Goal: Task Accomplishment & Management: Complete application form

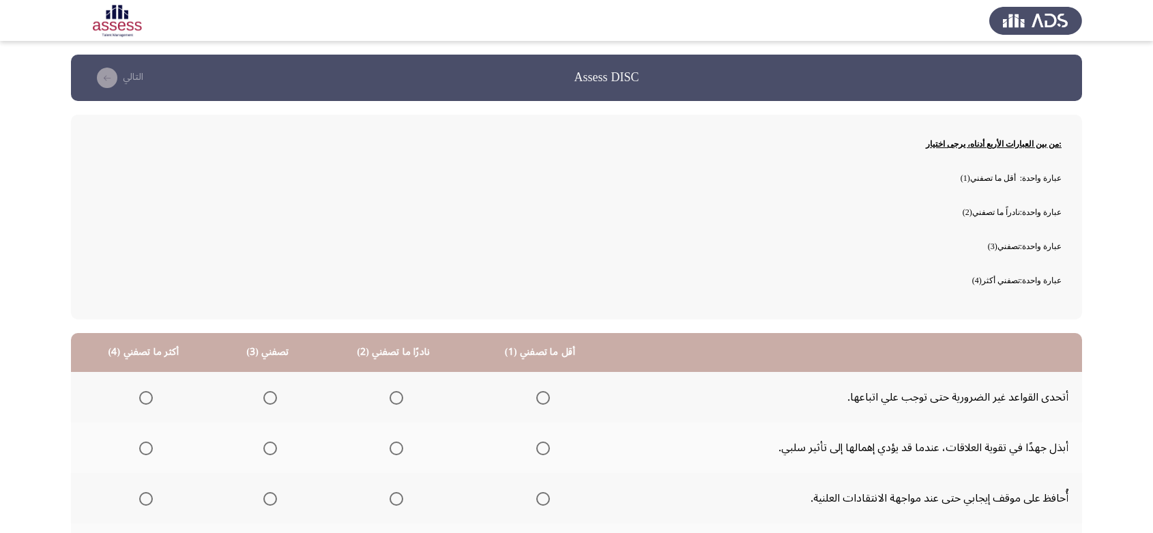
scroll to position [134, 0]
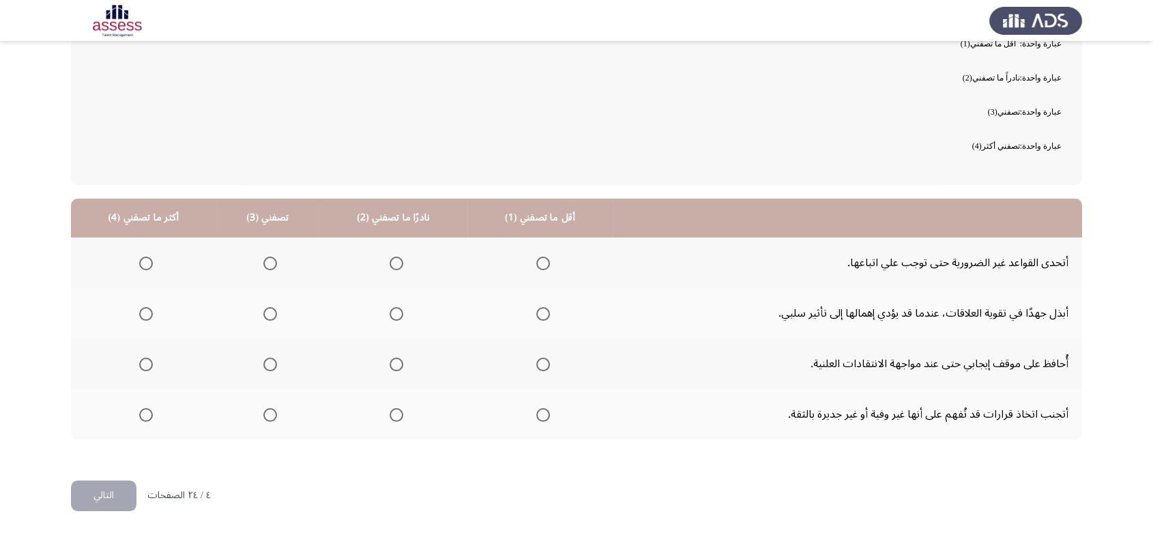
click at [537, 257] on span "Select an option" at bounding box center [543, 264] width 14 height 14
click at [537, 257] on input "Select an option" at bounding box center [543, 264] width 14 height 14
click at [390, 310] on span "Select an option" at bounding box center [397, 314] width 14 height 14
click at [390, 310] on input "Select an option" at bounding box center [397, 314] width 14 height 14
click at [272, 362] on span "Select an option" at bounding box center [270, 365] width 14 height 14
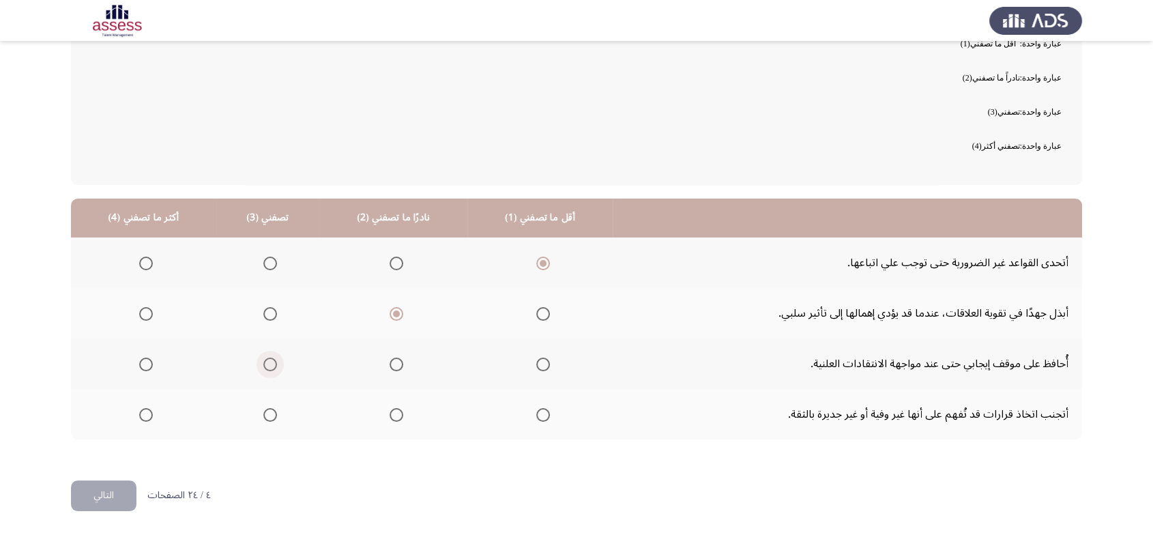
click at [272, 362] on input "Select an option" at bounding box center [270, 365] width 14 height 14
click at [142, 414] on span "Select an option" at bounding box center [146, 415] width 14 height 14
click at [142, 414] on input "Select an option" at bounding box center [146, 415] width 14 height 14
click at [96, 493] on button "التالي" at bounding box center [104, 495] width 66 height 31
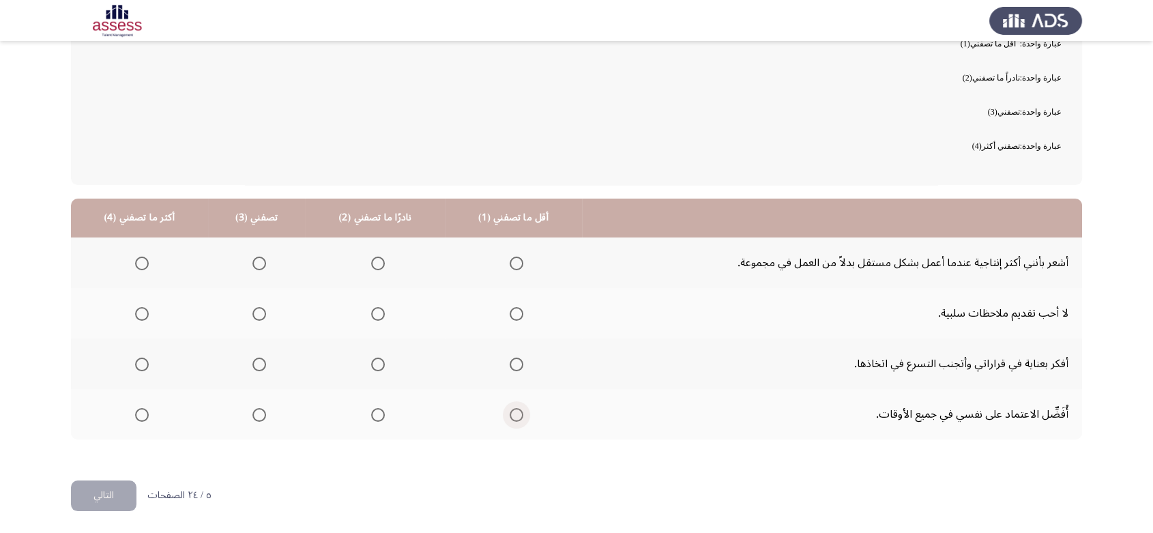
click at [510, 416] on span "Select an option" at bounding box center [517, 415] width 14 height 14
click at [510, 416] on input "Select an option" at bounding box center [517, 415] width 14 height 14
click at [375, 369] on span "Select an option" at bounding box center [378, 365] width 14 height 14
click at [375, 369] on input "Select an option" at bounding box center [378, 365] width 14 height 14
click at [257, 318] on span "Select an option" at bounding box center [260, 314] width 14 height 14
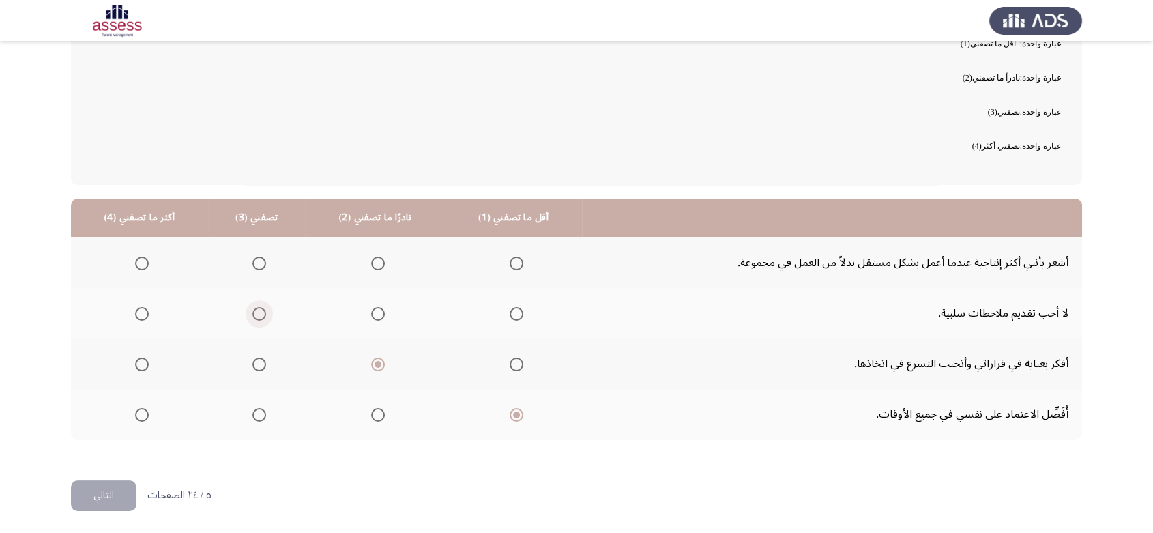
click at [257, 318] on input "Select an option" at bounding box center [260, 314] width 14 height 14
click at [136, 258] on span "Select an option" at bounding box center [142, 264] width 14 height 14
click at [136, 258] on input "Select an option" at bounding box center [142, 264] width 14 height 14
click at [102, 500] on button "التالي" at bounding box center [104, 495] width 66 height 31
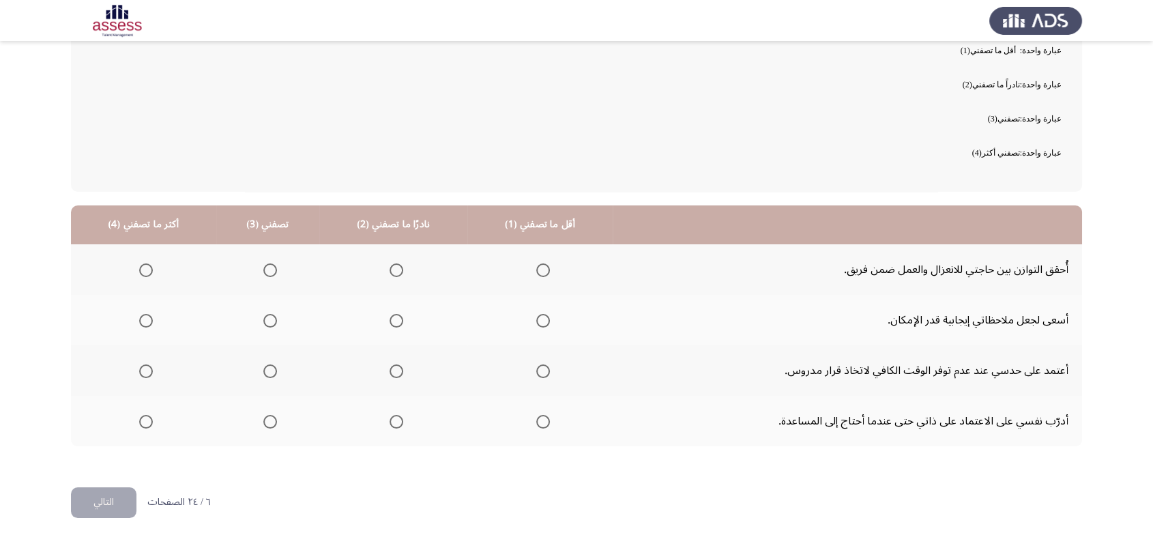
scroll to position [130, 0]
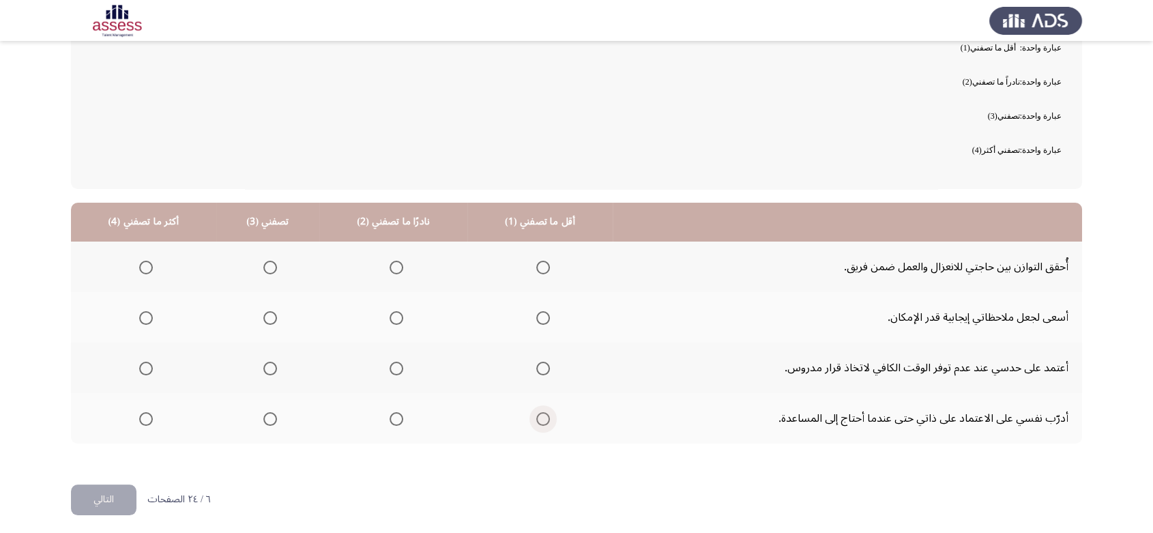
click at [541, 424] on span "Select an option" at bounding box center [543, 419] width 14 height 14
click at [541, 424] on input "Select an option" at bounding box center [543, 419] width 14 height 14
click at [396, 365] on span "Select an option" at bounding box center [397, 369] width 14 height 14
click at [396, 365] on input "Select an option" at bounding box center [397, 369] width 14 height 14
click at [270, 316] on span "Select an option" at bounding box center [270, 318] width 14 height 14
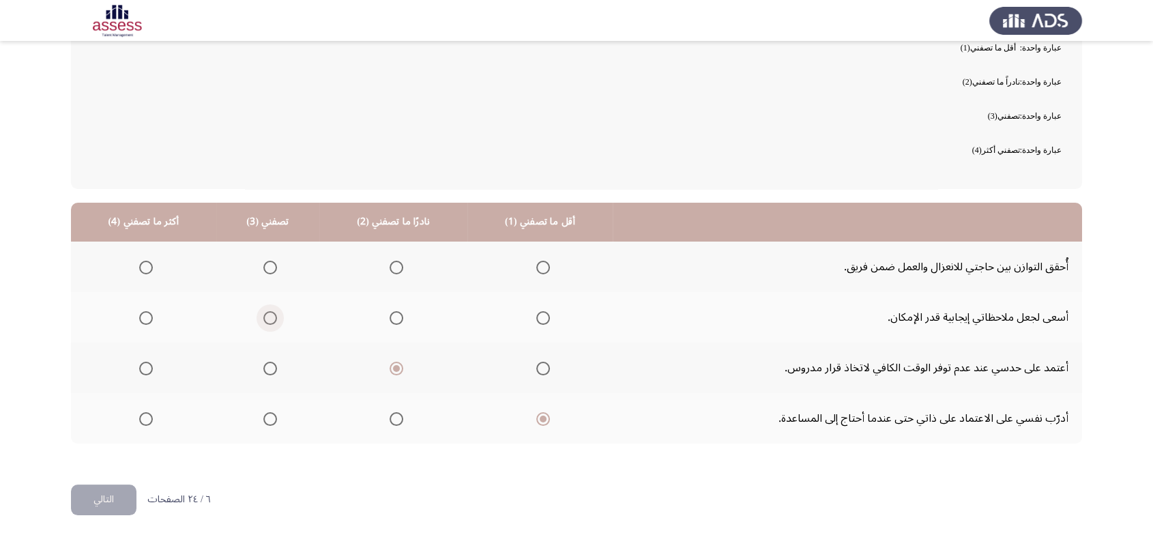
click at [270, 316] on input "Select an option" at bounding box center [270, 318] width 14 height 14
click at [142, 267] on span "Select an option" at bounding box center [146, 268] width 14 height 14
click at [142, 267] on input "Select an option" at bounding box center [146, 268] width 14 height 14
click at [106, 504] on button "التالي" at bounding box center [104, 500] width 66 height 31
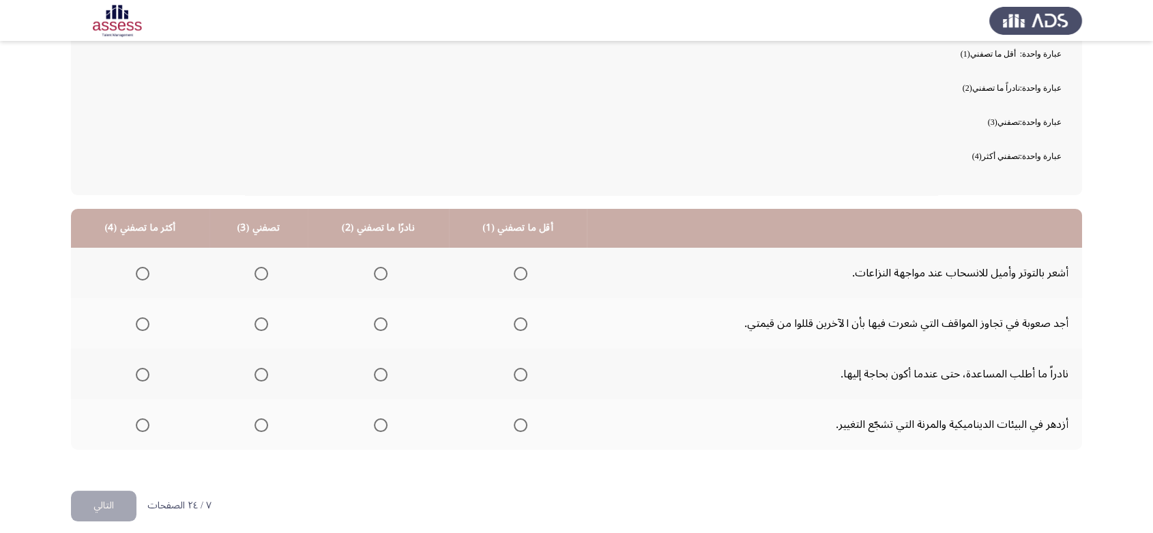
scroll to position [134, 0]
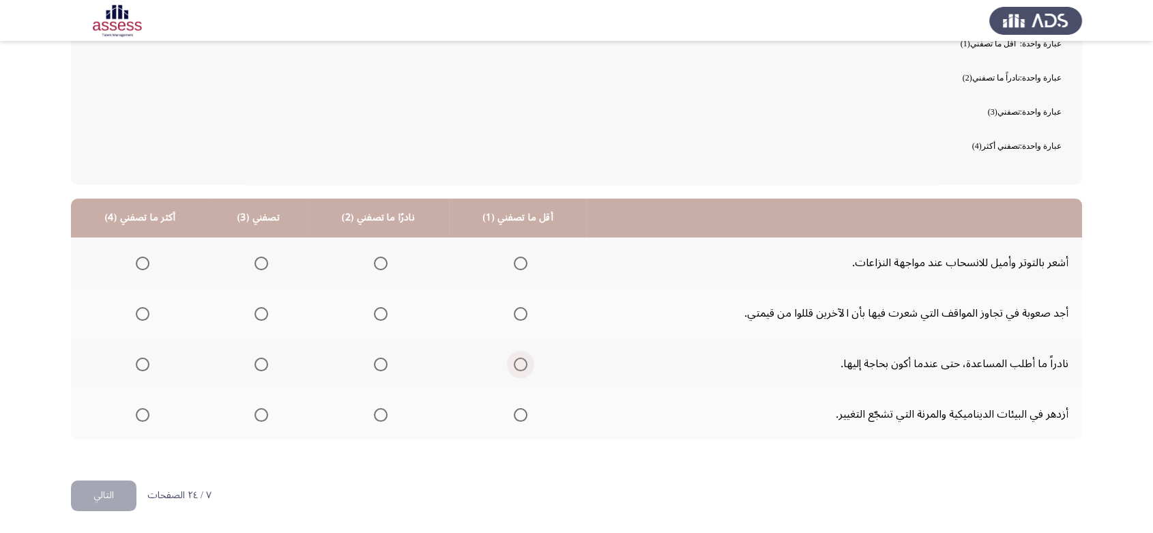
click at [514, 364] on span "Select an option" at bounding box center [521, 365] width 14 height 14
click at [514, 364] on input "Select an option" at bounding box center [521, 365] width 14 height 14
click at [377, 310] on span "Select an option" at bounding box center [381, 314] width 14 height 14
click at [377, 310] on input "Select an option" at bounding box center [381, 314] width 14 height 14
click at [258, 262] on span "Select an option" at bounding box center [262, 264] width 14 height 14
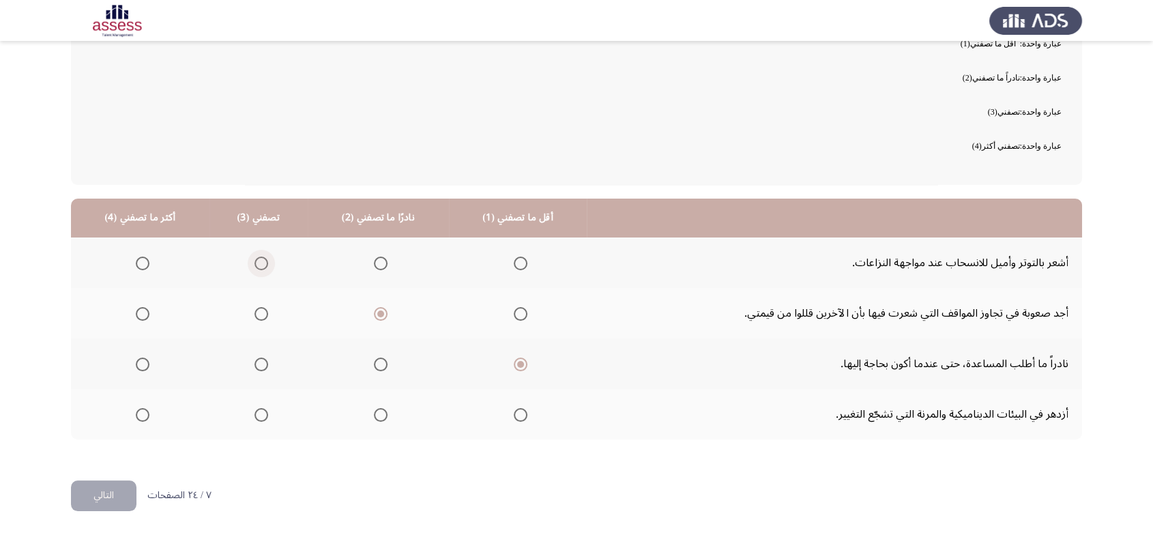
click at [258, 262] on input "Select an option" at bounding box center [262, 264] width 14 height 14
click at [141, 417] on span "Select an option" at bounding box center [143, 415] width 14 height 14
click at [141, 417] on input "Select an option" at bounding box center [143, 415] width 14 height 14
click at [95, 495] on button "التالي" at bounding box center [104, 495] width 66 height 31
click at [509, 363] on span "Select an option" at bounding box center [516, 365] width 14 height 14
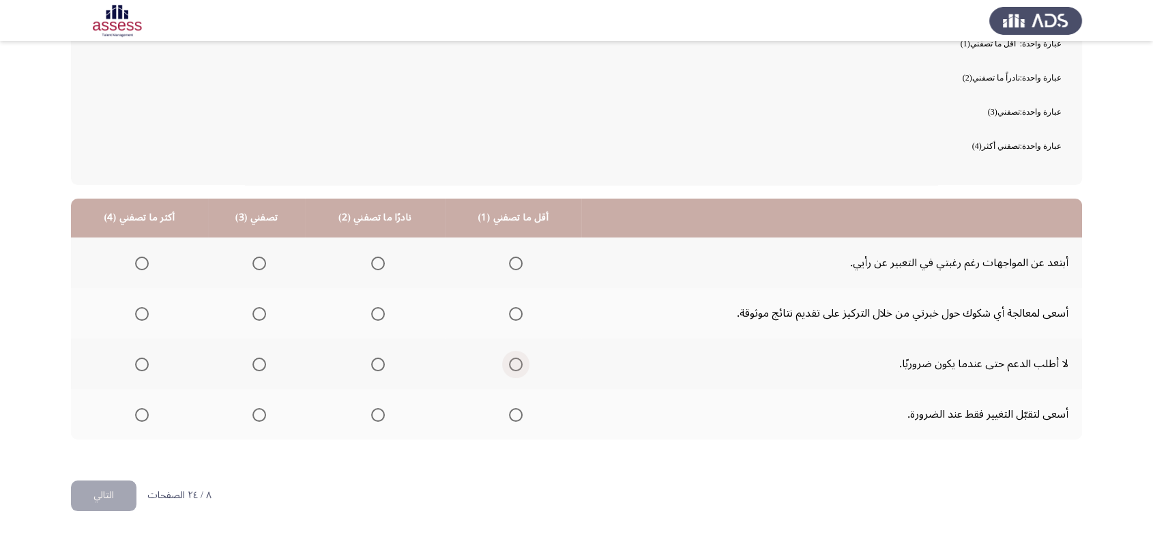
click at [509, 363] on input "Select an option" at bounding box center [516, 365] width 14 height 14
click at [371, 315] on span "Select an option" at bounding box center [378, 314] width 14 height 14
click at [371, 315] on input "Select an option" at bounding box center [378, 314] width 14 height 14
click at [248, 265] on label "Select an option" at bounding box center [256, 264] width 19 height 14
click at [253, 265] on input "Select an option" at bounding box center [260, 264] width 14 height 14
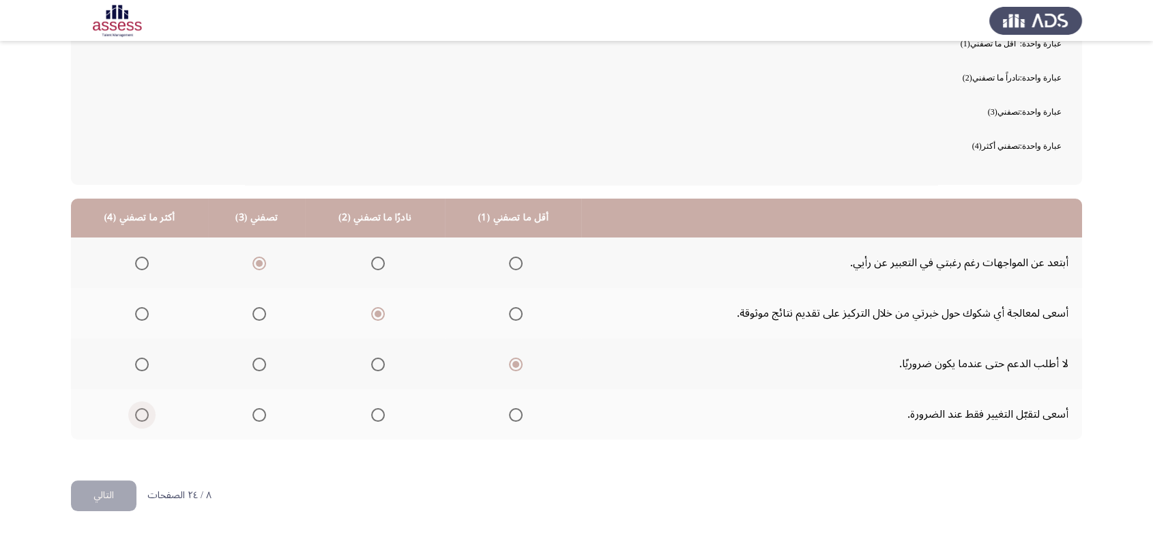
click at [139, 418] on span "Select an option" at bounding box center [142, 415] width 14 height 14
click at [139, 418] on input "Select an option" at bounding box center [142, 415] width 14 height 14
click at [90, 495] on button "التالي" at bounding box center [104, 495] width 66 height 31
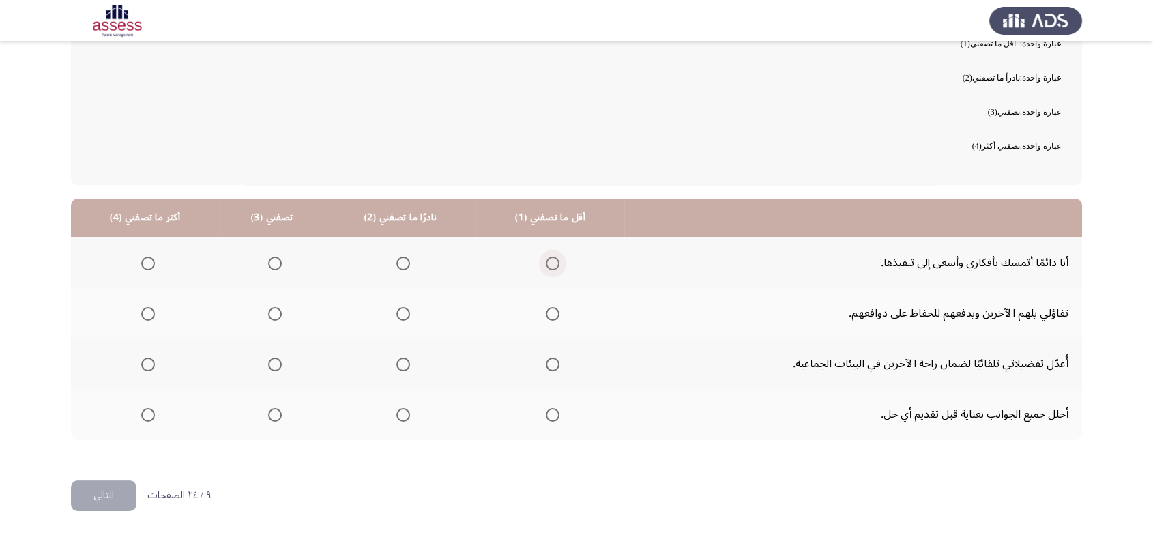
click at [547, 263] on span "Select an option" at bounding box center [553, 264] width 14 height 14
click at [547, 263] on input "Select an option" at bounding box center [553, 264] width 14 height 14
click at [396, 310] on span "Select an option" at bounding box center [403, 314] width 14 height 14
click at [396, 310] on input "Select an option" at bounding box center [403, 314] width 14 height 14
click at [268, 364] on span "Select an option" at bounding box center [275, 365] width 14 height 14
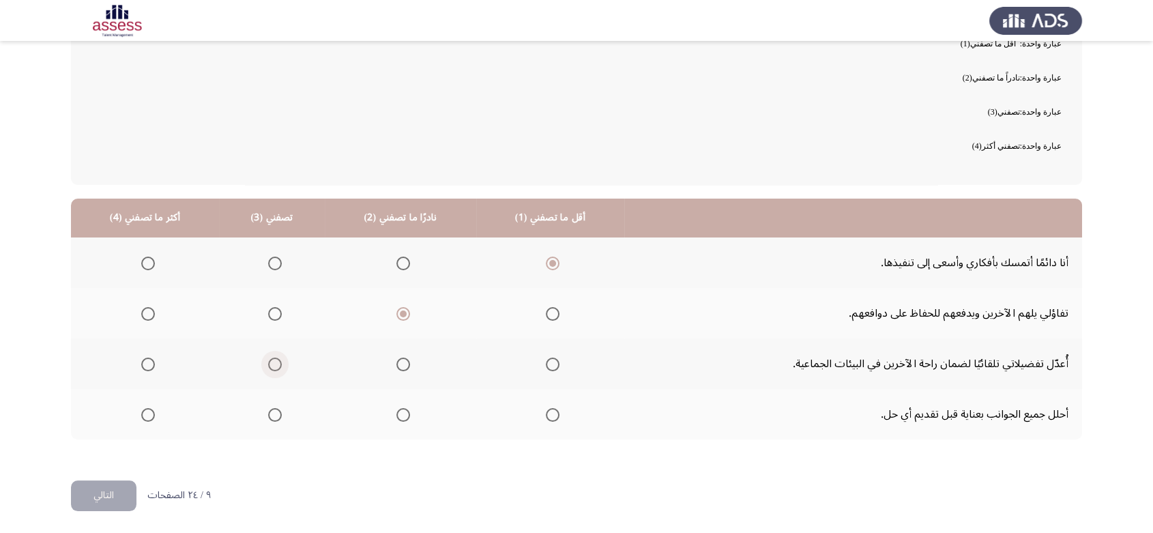
click at [268, 364] on input "Select an option" at bounding box center [275, 365] width 14 height 14
click at [146, 412] on span "Select an option" at bounding box center [148, 415] width 14 height 14
click at [146, 412] on input "Select an option" at bounding box center [148, 415] width 14 height 14
click at [98, 491] on button "التالي" at bounding box center [104, 495] width 66 height 31
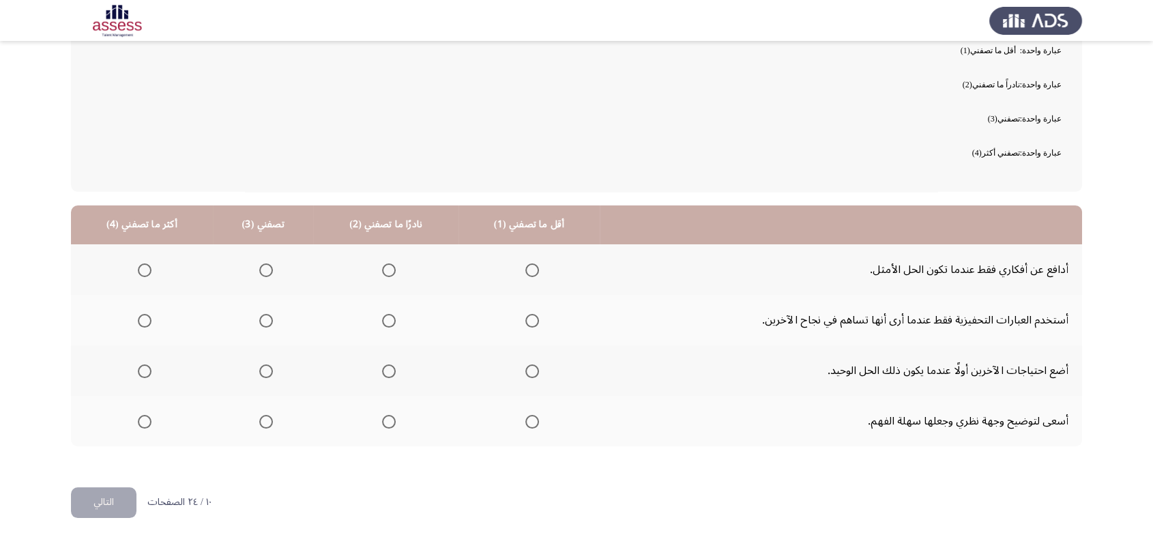
scroll to position [127, 0]
click at [98, 491] on button "التالي" at bounding box center [104, 503] width 66 height 31
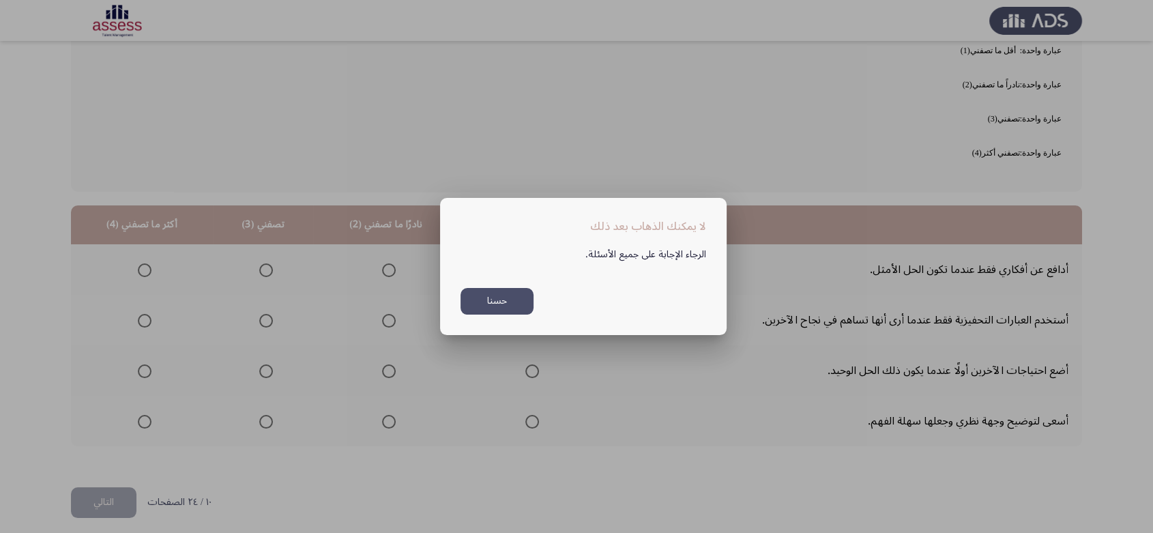
scroll to position [0, 0]
click at [482, 306] on button "حسنا" at bounding box center [497, 301] width 73 height 27
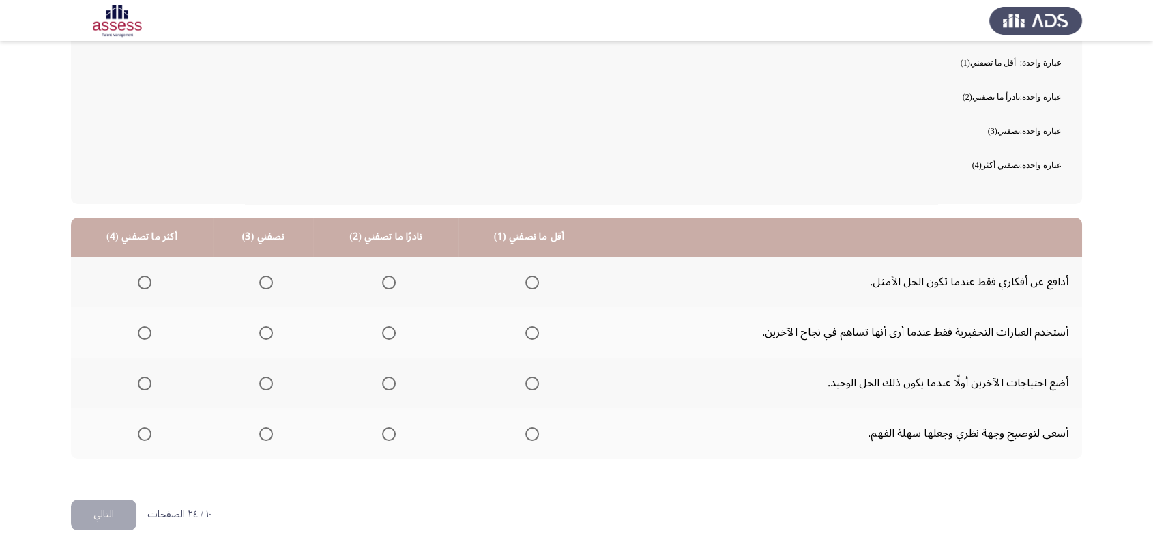
scroll to position [115, 0]
click at [535, 290] on th at bounding box center [529, 282] width 141 height 51
click at [527, 283] on span "Select an option" at bounding box center [532, 283] width 14 height 14
click at [527, 283] on input "Select an option" at bounding box center [532, 283] width 14 height 14
click at [382, 327] on span "Select an option" at bounding box center [389, 334] width 14 height 14
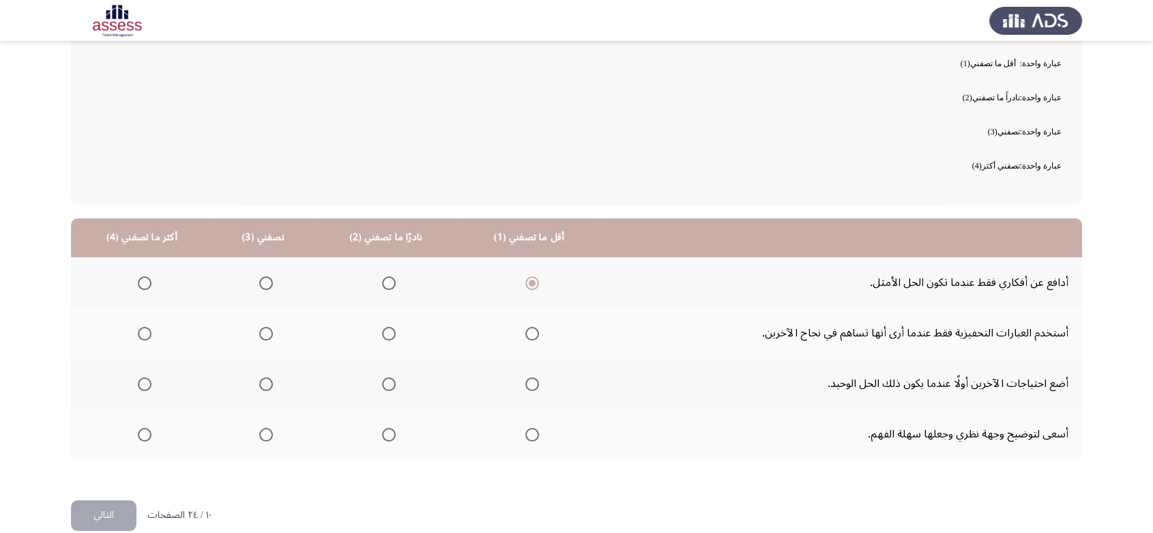
click at [382, 327] on input "Select an option" at bounding box center [389, 334] width 14 height 14
click at [254, 381] on label "Select an option" at bounding box center [263, 384] width 19 height 14
click at [259, 381] on input "Select an option" at bounding box center [266, 384] width 14 height 14
click at [139, 432] on span "Select an option" at bounding box center [145, 435] width 14 height 14
click at [139, 432] on input "Select an option" at bounding box center [145, 435] width 14 height 14
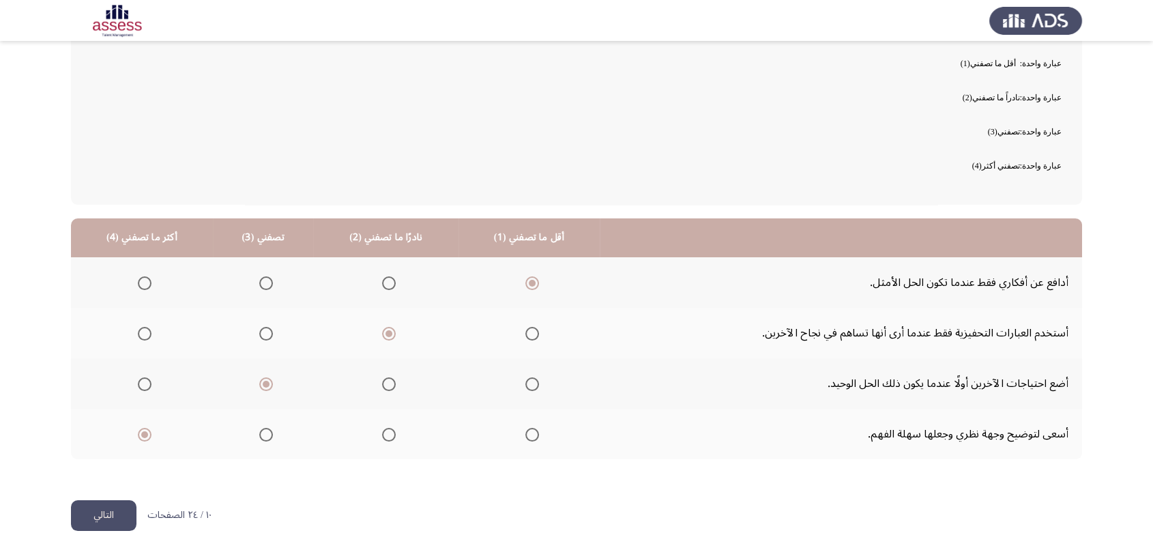
click at [96, 508] on button "التالي" at bounding box center [104, 515] width 66 height 31
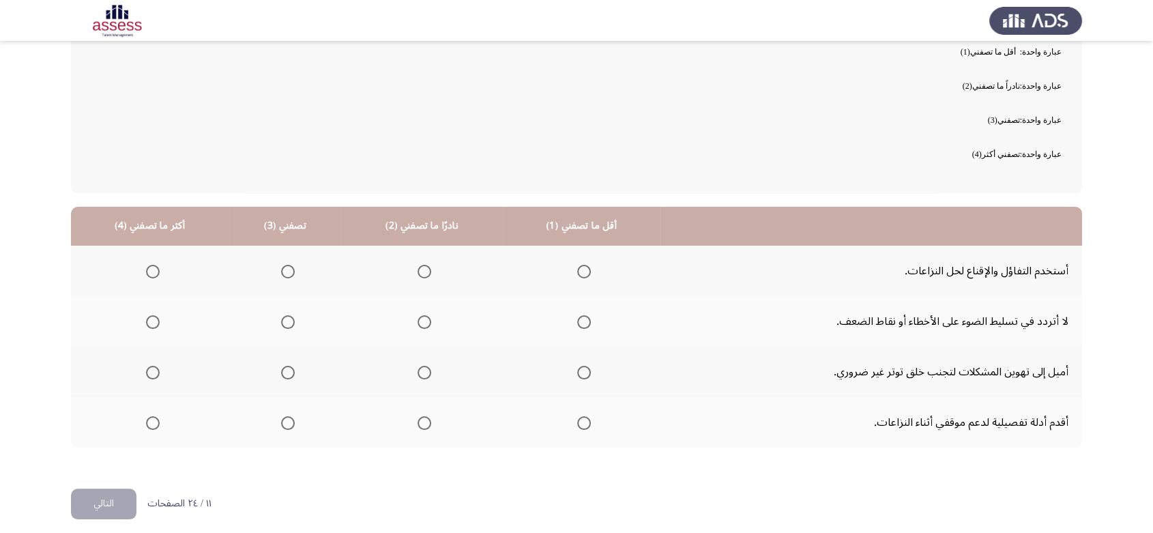
scroll to position [134, 0]
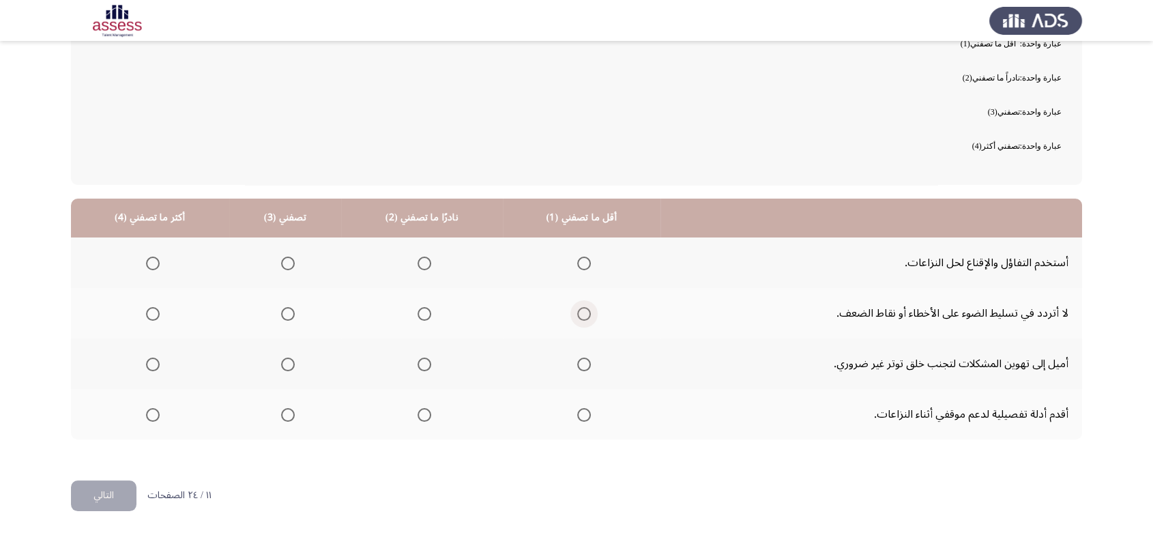
click at [579, 317] on span "Select an option" at bounding box center [584, 314] width 14 height 14
click at [579, 317] on input "Select an option" at bounding box center [584, 314] width 14 height 14
click at [418, 360] on span "Select an option" at bounding box center [425, 365] width 14 height 14
click at [418, 360] on input "Select an option" at bounding box center [425, 365] width 14 height 14
click at [281, 409] on span "Select an option" at bounding box center [288, 415] width 14 height 14
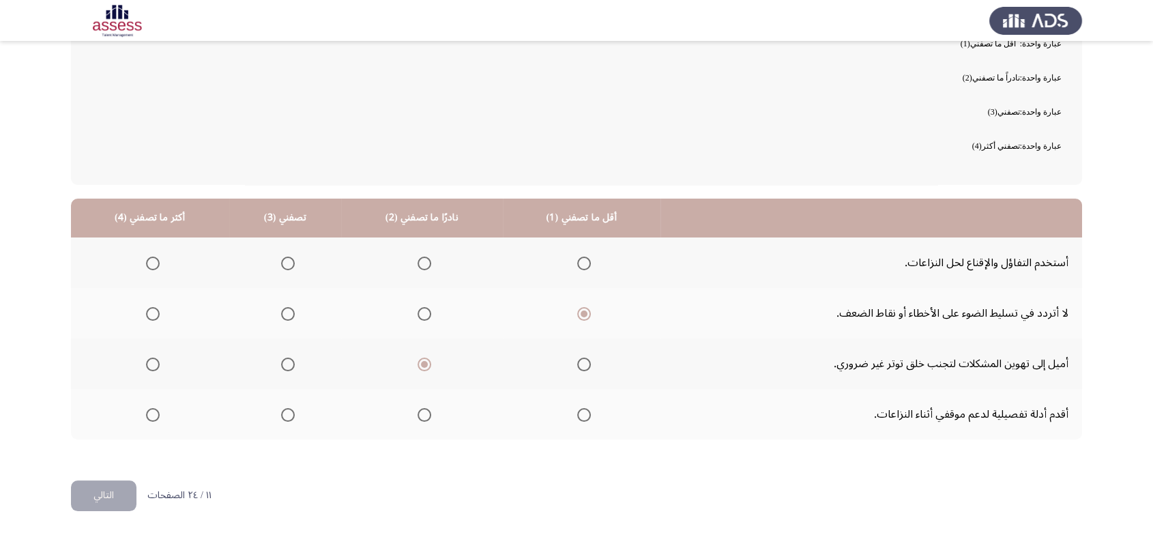
click at [281, 409] on input "Select an option" at bounding box center [288, 415] width 14 height 14
click at [146, 266] on span "Select an option" at bounding box center [153, 264] width 14 height 14
click at [146, 266] on input "Select an option" at bounding box center [153, 264] width 14 height 14
click at [98, 495] on button "التالي" at bounding box center [104, 495] width 66 height 31
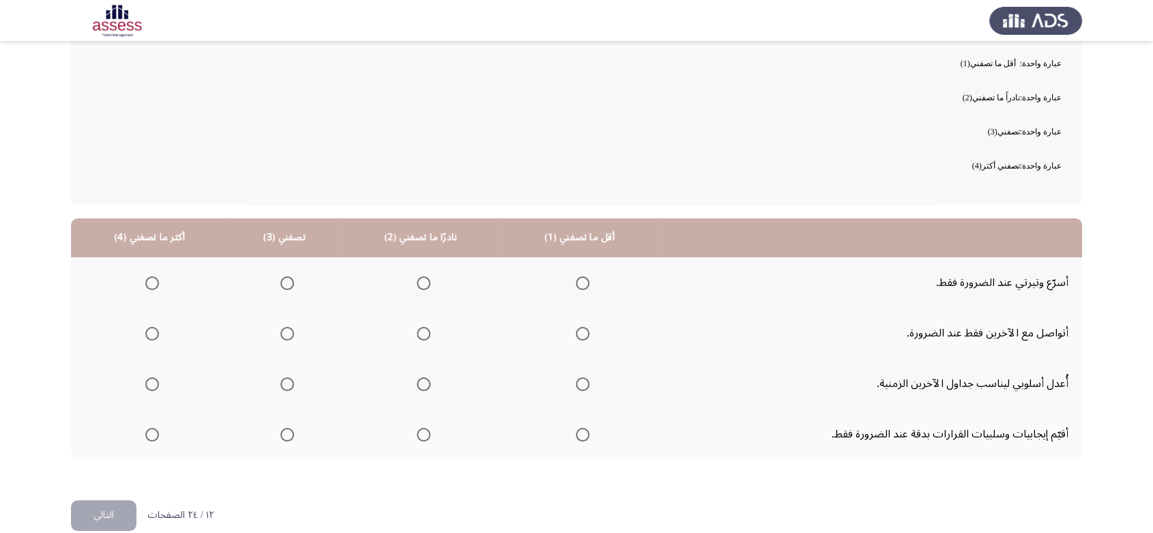
scroll to position [123, 0]
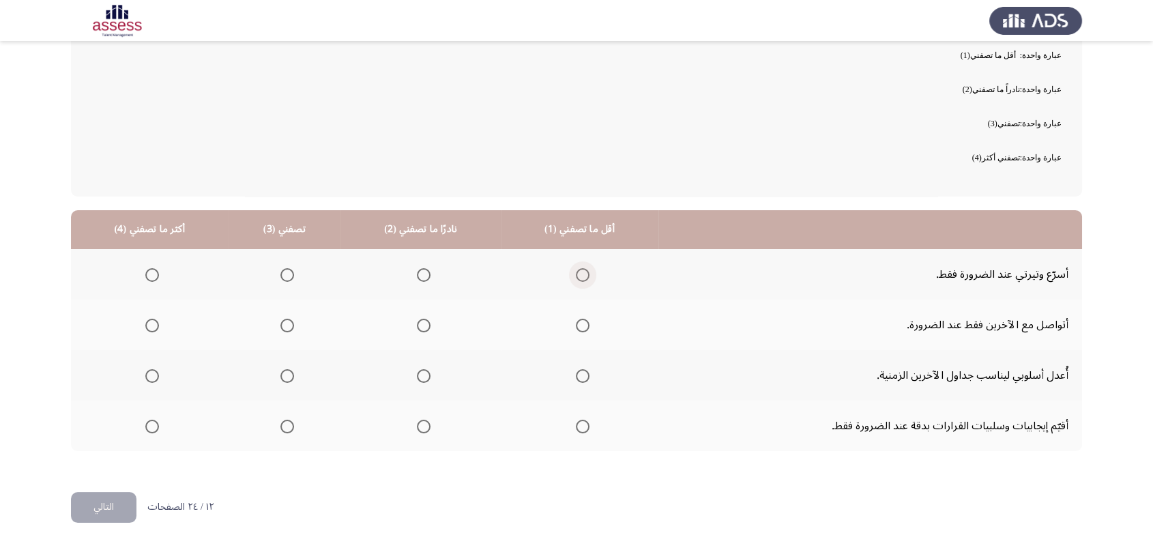
click at [576, 268] on span "Select an option" at bounding box center [583, 275] width 14 height 14
click at [576, 268] on input "Select an option" at bounding box center [583, 275] width 14 height 14
click at [419, 326] on span "Select an option" at bounding box center [424, 326] width 14 height 14
click at [419, 326] on input "Select an option" at bounding box center [424, 326] width 14 height 14
click at [283, 371] on span "Select an option" at bounding box center [287, 376] width 14 height 14
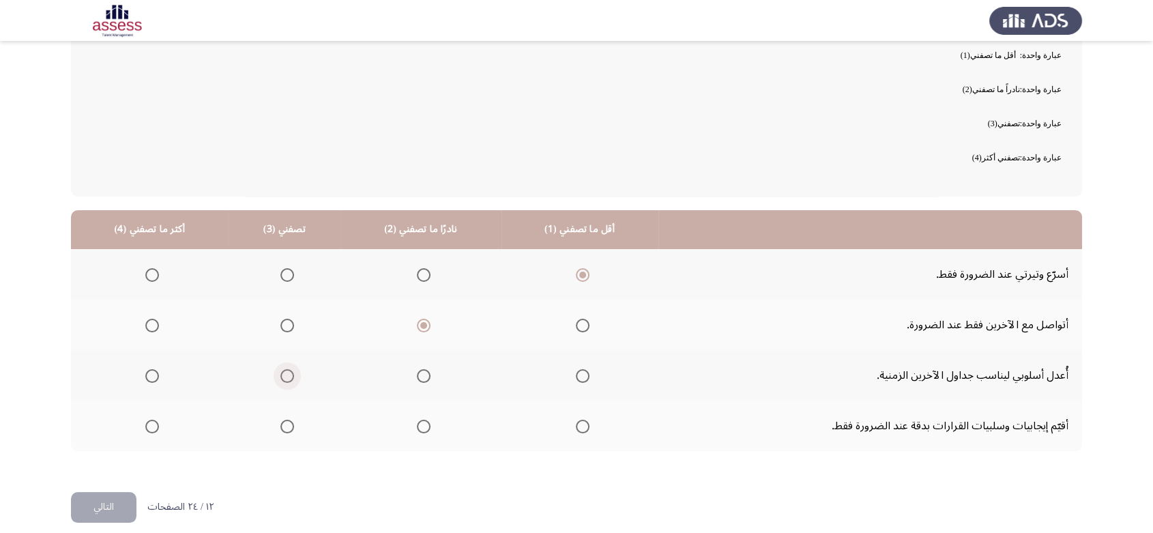
click at [283, 371] on input "Select an option" at bounding box center [287, 376] width 14 height 14
click at [153, 429] on span "Select an option" at bounding box center [152, 427] width 14 height 14
click at [153, 429] on input "Select an option" at bounding box center [152, 427] width 14 height 14
click at [109, 497] on button "التالي" at bounding box center [104, 507] width 66 height 31
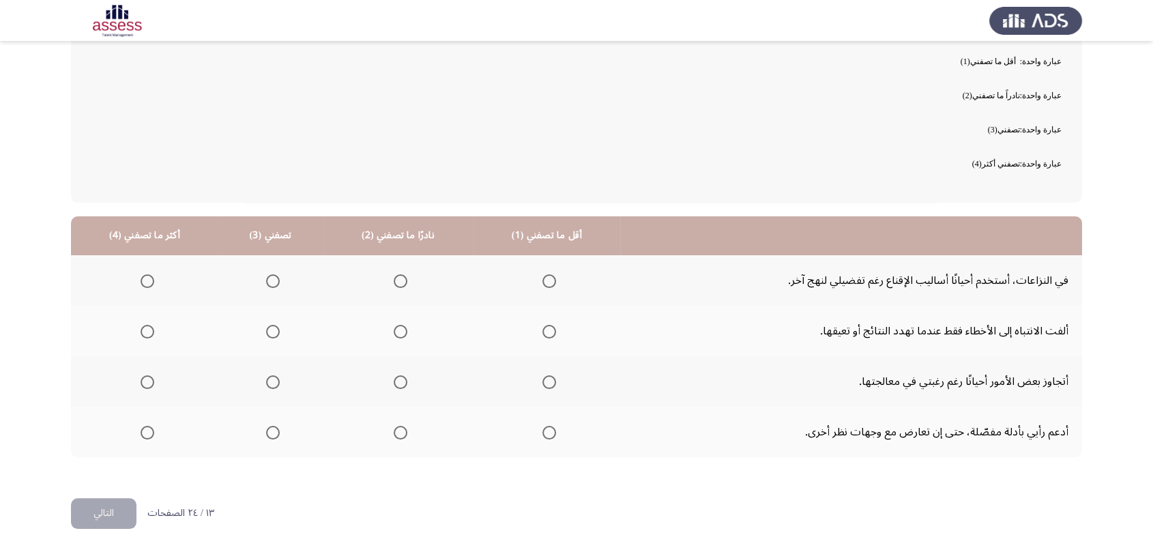
scroll to position [119, 0]
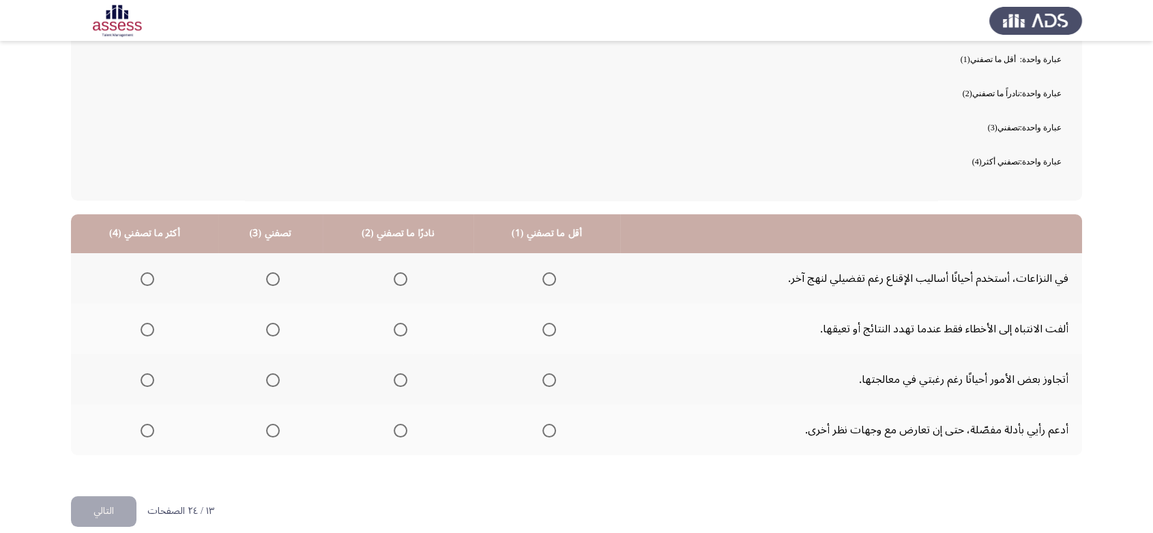
click at [543, 325] on span "Select an option" at bounding box center [550, 330] width 14 height 14
click at [543, 325] on input "Select an option" at bounding box center [550, 330] width 14 height 14
click at [401, 275] on span "Select an option" at bounding box center [401, 279] width 14 height 14
click at [401, 275] on input "Select an option" at bounding box center [401, 279] width 14 height 14
click at [269, 383] on span "Select an option" at bounding box center [273, 380] width 14 height 14
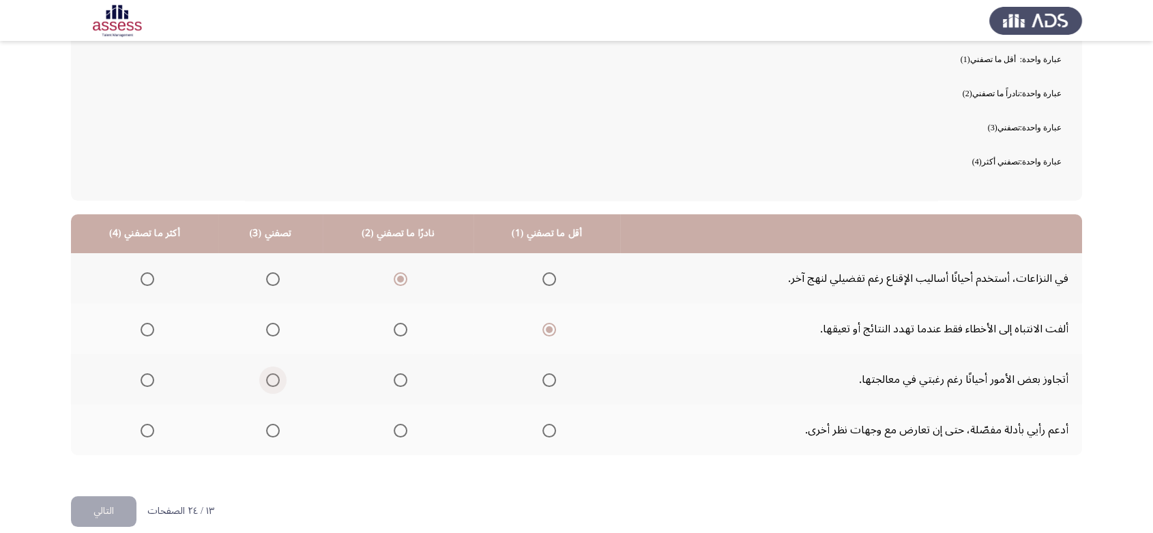
click at [269, 383] on input "Select an option" at bounding box center [273, 380] width 14 height 14
click at [138, 429] on label "Select an option" at bounding box center [144, 431] width 19 height 14
click at [141, 429] on input "Select an option" at bounding box center [148, 431] width 14 height 14
click at [105, 509] on button "التالي" at bounding box center [104, 511] width 66 height 31
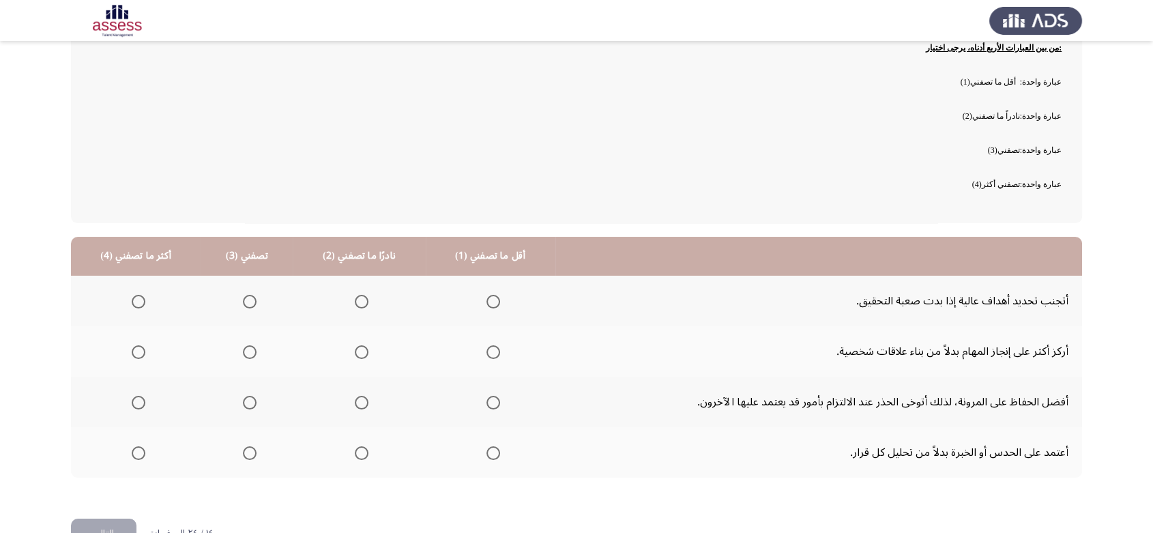
scroll to position [134, 0]
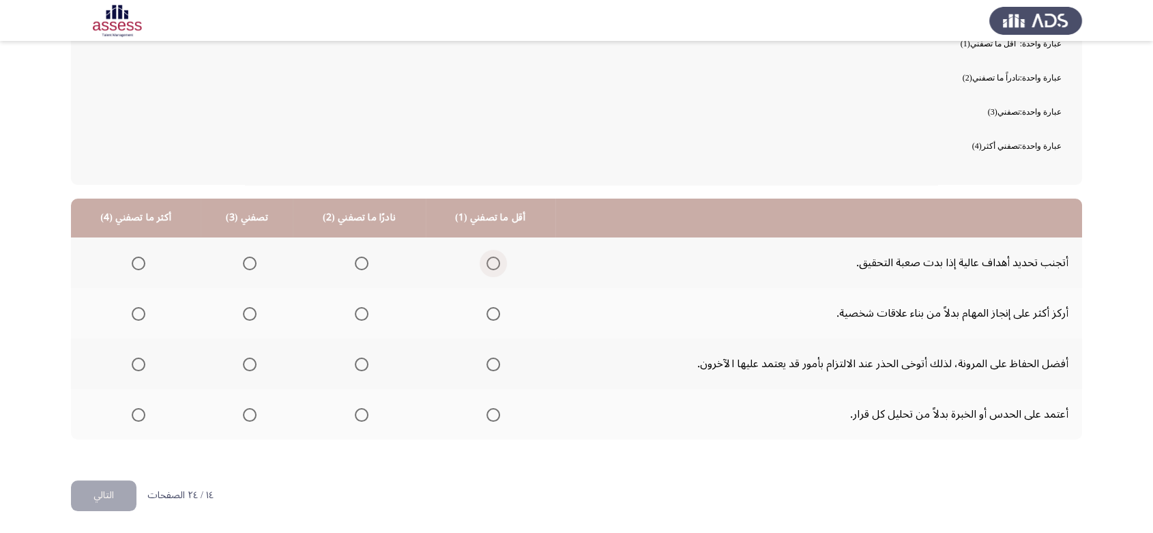
click at [487, 262] on span "Select an option" at bounding box center [494, 264] width 14 height 14
click at [487, 262] on input "Select an option" at bounding box center [494, 264] width 14 height 14
click at [356, 314] on span "Select an option" at bounding box center [362, 314] width 14 height 14
click at [356, 314] on input "Select an option" at bounding box center [362, 314] width 14 height 14
click at [243, 368] on span "Select an option" at bounding box center [250, 365] width 14 height 14
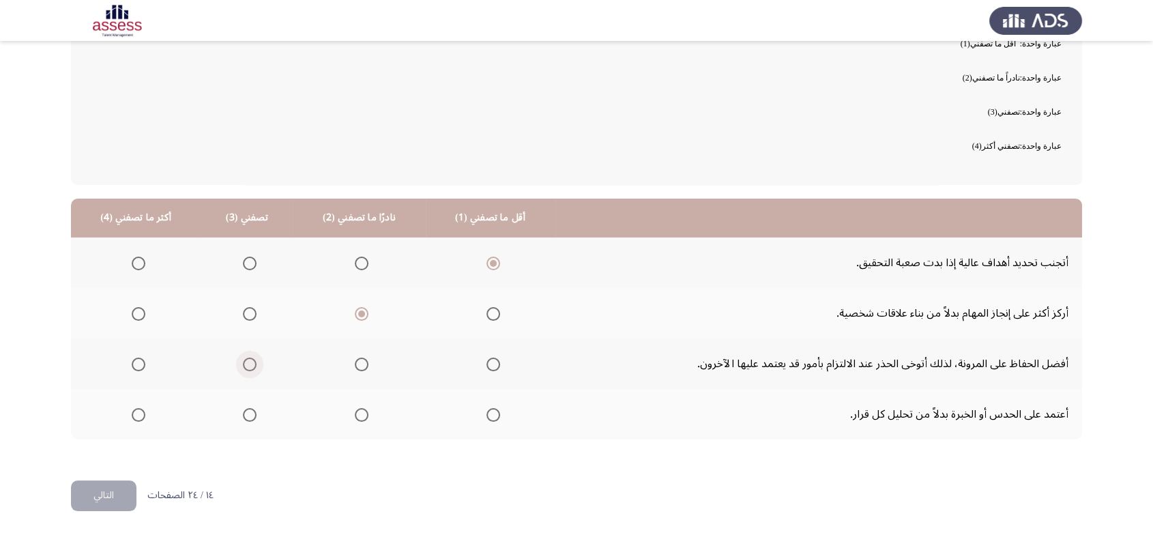
click at [243, 368] on input "Select an option" at bounding box center [250, 365] width 14 height 14
click at [139, 413] on span "Select an option" at bounding box center [139, 415] width 14 height 14
click at [139, 413] on input "Select an option" at bounding box center [139, 415] width 14 height 14
click at [96, 493] on button "التالي" at bounding box center [104, 495] width 66 height 31
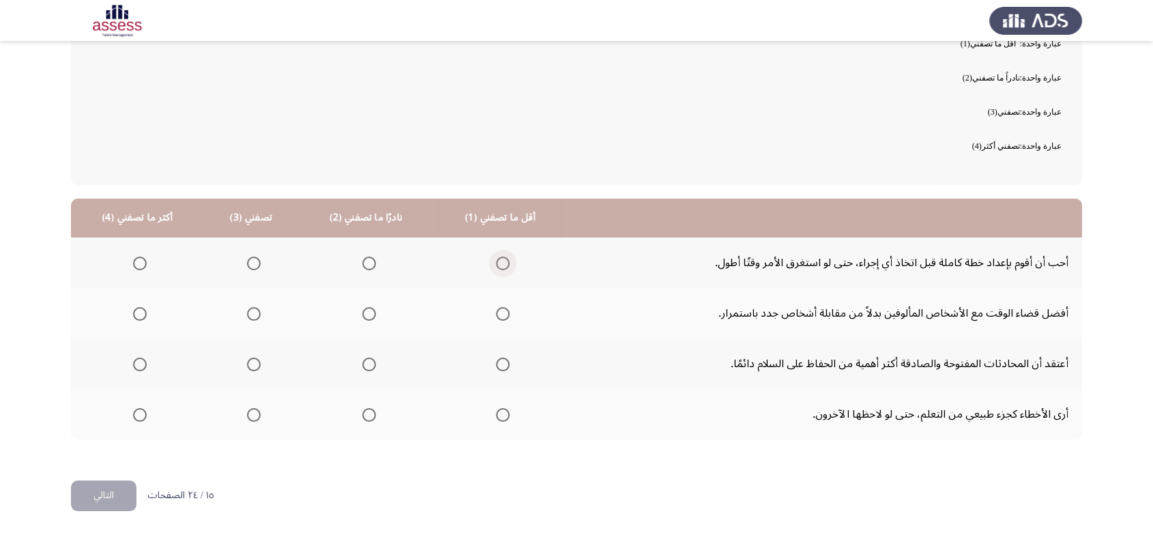
click at [499, 260] on span "Select an option" at bounding box center [503, 264] width 14 height 14
click at [499, 260] on input "Select an option" at bounding box center [503, 264] width 14 height 14
click at [362, 316] on span "Select an option" at bounding box center [369, 314] width 14 height 14
click at [362, 316] on input "Select an option" at bounding box center [369, 314] width 14 height 14
click at [247, 366] on span "Select an option" at bounding box center [254, 365] width 14 height 14
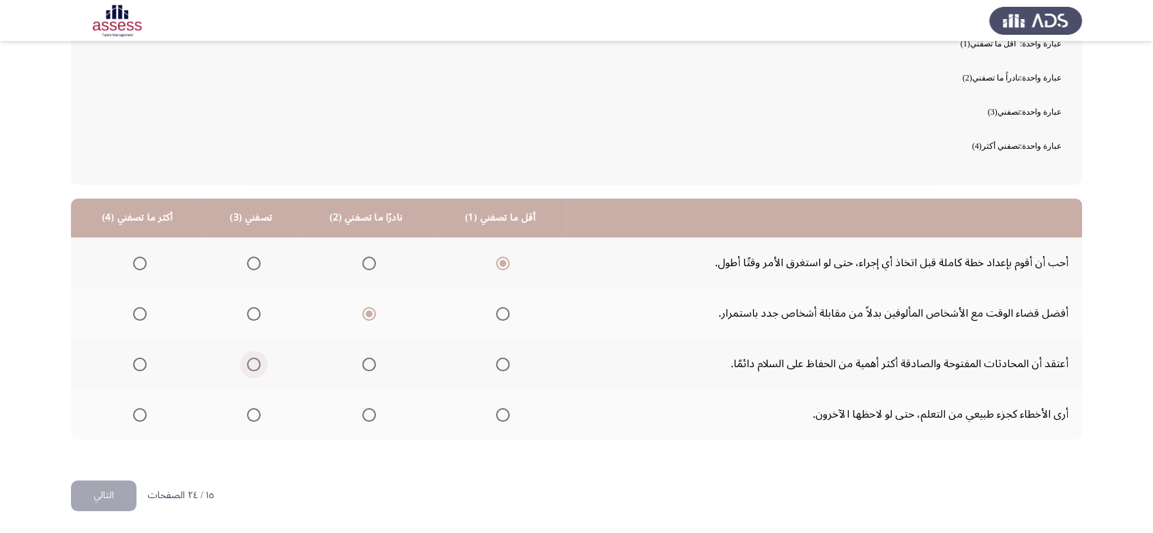
click at [247, 366] on input "Select an option" at bounding box center [254, 365] width 14 height 14
click at [137, 413] on span "Select an option" at bounding box center [140, 415] width 14 height 14
click at [137, 413] on input "Select an option" at bounding box center [140, 415] width 14 height 14
click at [100, 489] on button "التالي" at bounding box center [104, 495] width 66 height 31
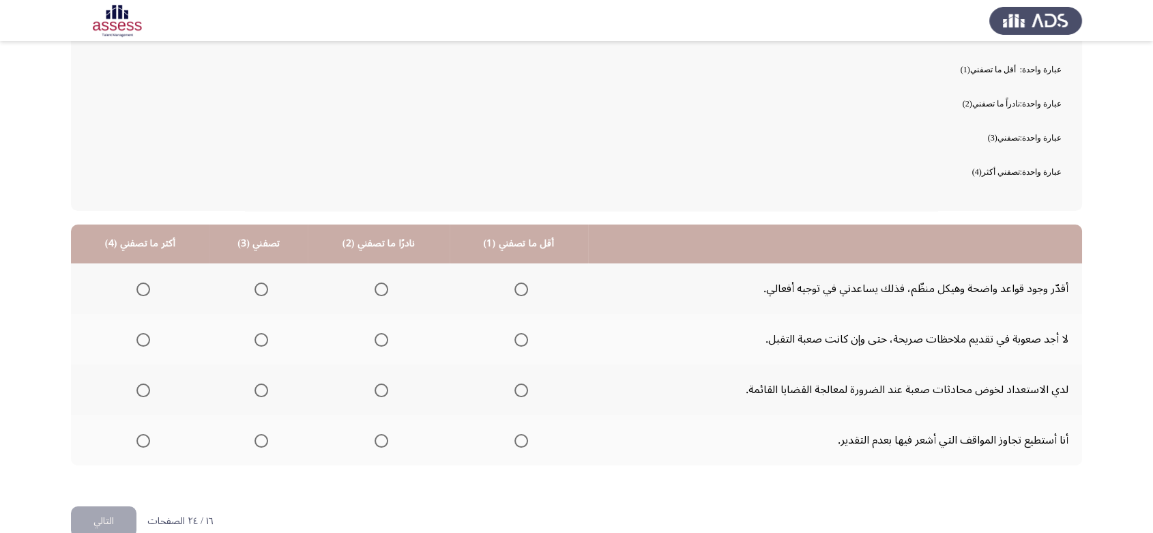
scroll to position [130, 0]
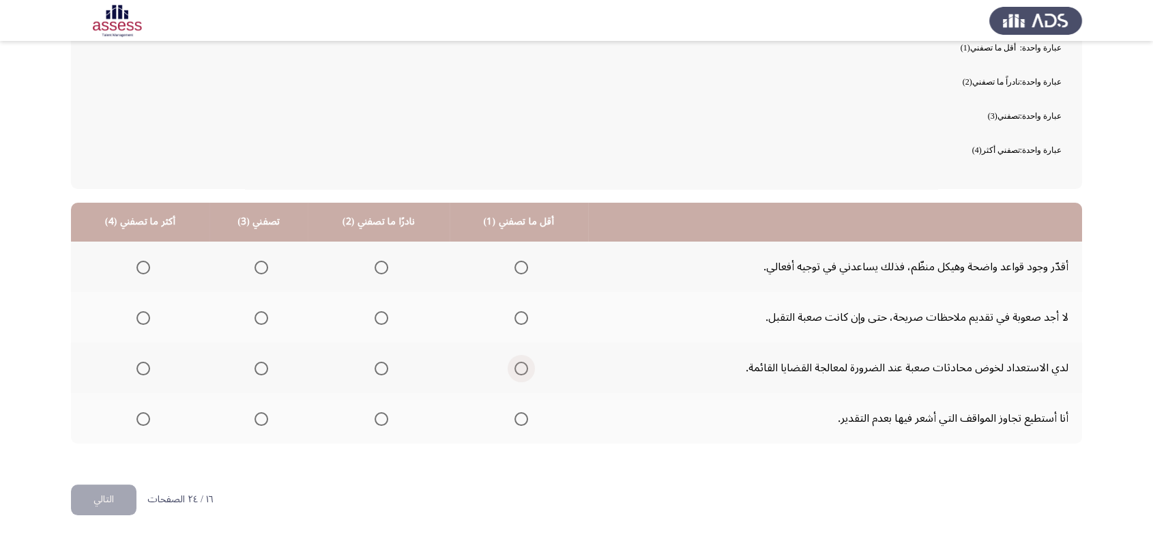
click at [515, 369] on span "Select an option" at bounding box center [522, 369] width 14 height 14
click at [515, 369] on input "Select an option" at bounding box center [522, 369] width 14 height 14
click at [381, 418] on span "Select an option" at bounding box center [382, 419] width 14 height 14
click at [381, 418] on input "Select an option" at bounding box center [382, 419] width 14 height 14
click at [255, 315] on span "Select an option" at bounding box center [262, 318] width 14 height 14
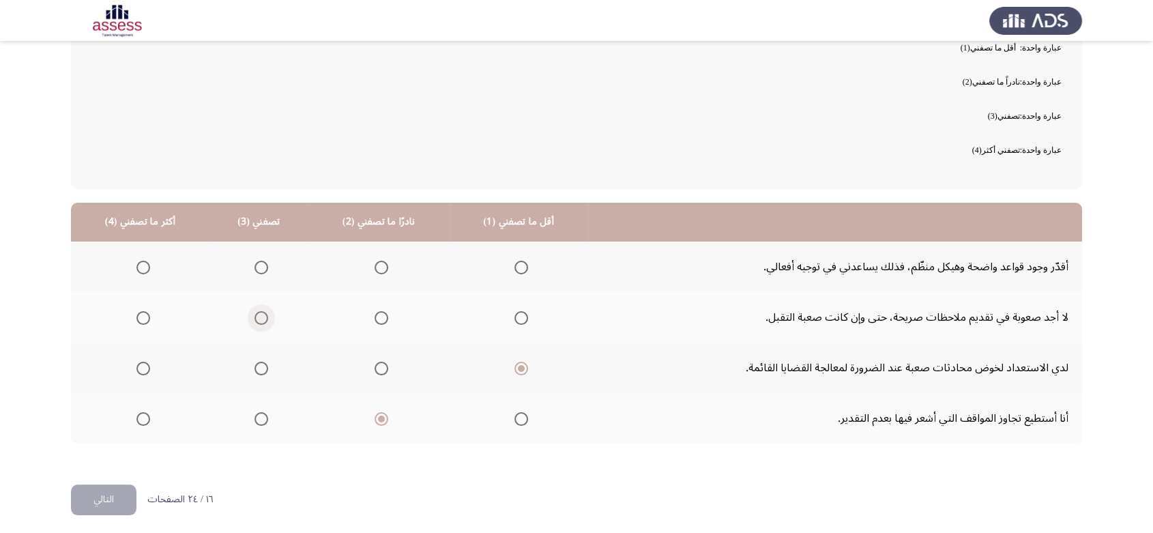
click at [255, 315] on input "Select an option" at bounding box center [262, 318] width 14 height 14
click at [145, 268] on span "Select an option" at bounding box center [143, 268] width 14 height 14
click at [145, 268] on input "Select an option" at bounding box center [143, 268] width 14 height 14
click at [104, 506] on button "التالي" at bounding box center [104, 500] width 66 height 31
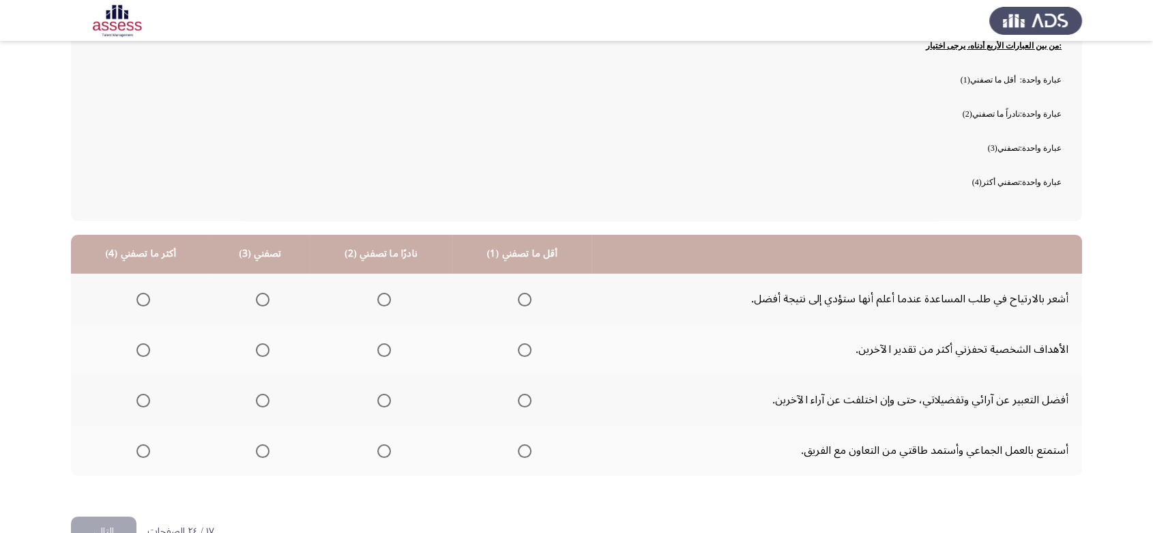
scroll to position [134, 0]
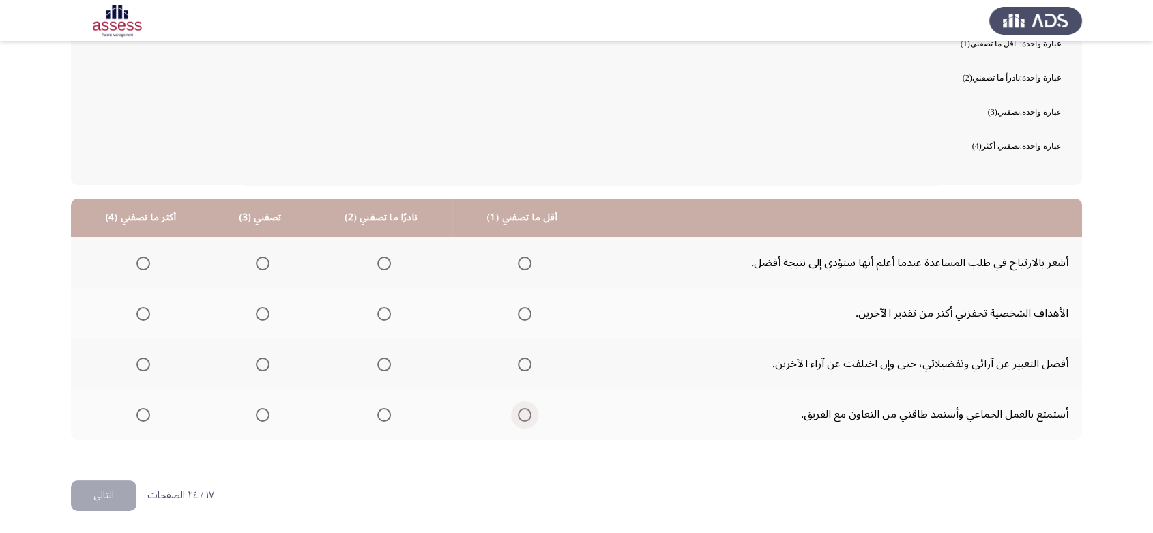
click at [520, 408] on span "Select an option" at bounding box center [525, 415] width 14 height 14
click at [520, 408] on input "Select an option" at bounding box center [525, 415] width 14 height 14
click at [382, 367] on span "Select an option" at bounding box center [384, 365] width 14 height 14
click at [382, 367] on input "Select an option" at bounding box center [384, 365] width 14 height 14
click at [262, 312] on span "Select an option" at bounding box center [263, 314] width 14 height 14
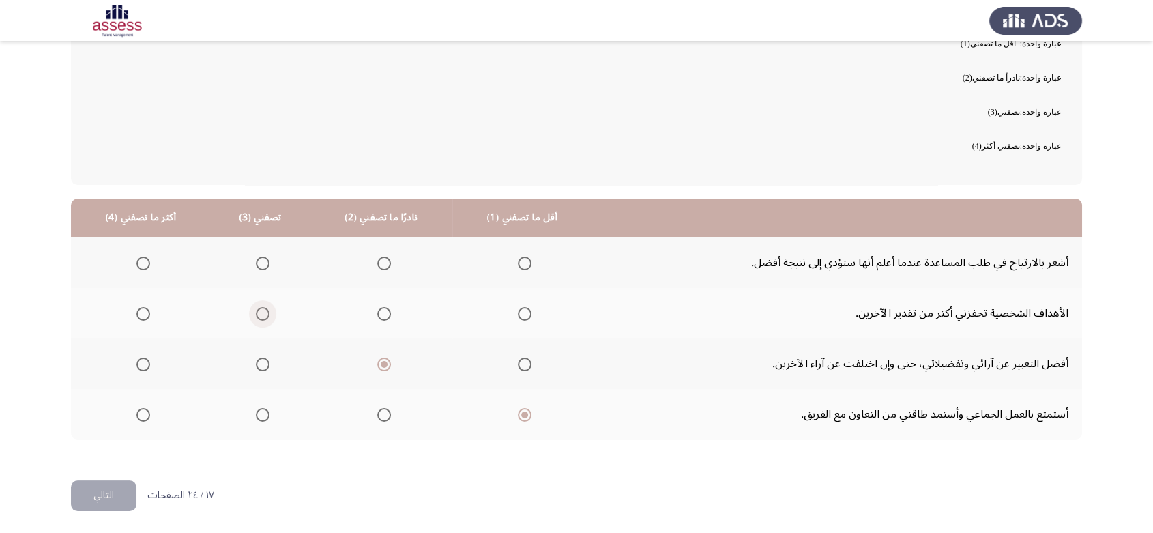
click at [262, 312] on input "Select an option" at bounding box center [263, 314] width 14 height 14
click at [142, 262] on span "Select an option" at bounding box center [143, 264] width 14 height 14
click at [142, 262] on input "Select an option" at bounding box center [143, 264] width 14 height 14
click at [100, 500] on button "التالي" at bounding box center [104, 495] width 66 height 31
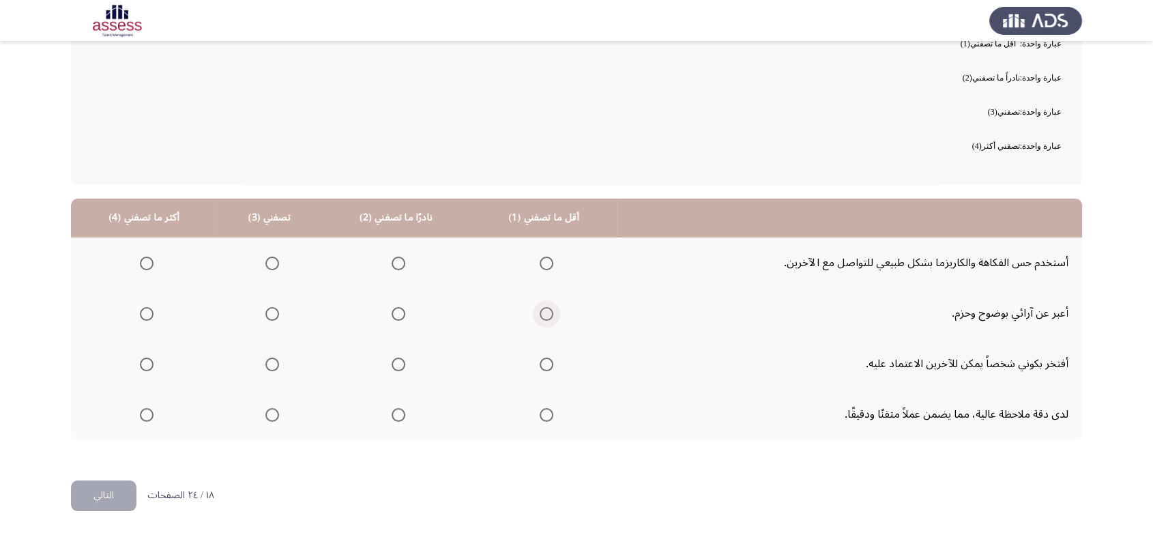
click at [546, 310] on span "Select an option" at bounding box center [547, 314] width 14 height 14
click at [546, 310] on input "Select an option" at bounding box center [547, 314] width 14 height 14
click at [394, 259] on span "Select an option" at bounding box center [399, 264] width 14 height 14
click at [394, 259] on input "Select an option" at bounding box center [399, 264] width 14 height 14
click at [270, 358] on span "Select an option" at bounding box center [272, 365] width 14 height 14
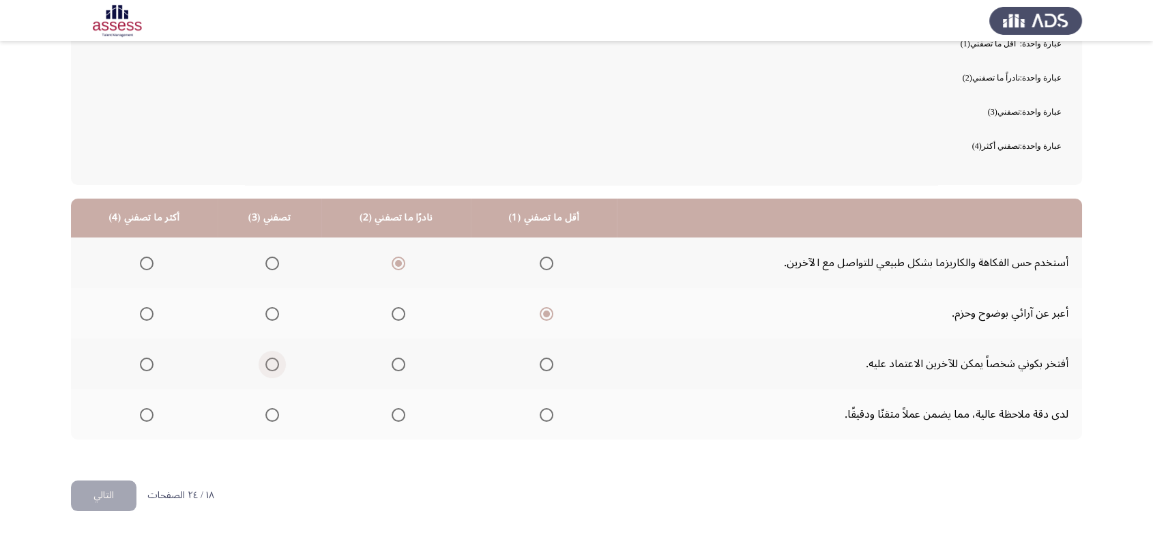
click at [270, 358] on input "Select an option" at bounding box center [272, 365] width 14 height 14
click at [141, 412] on span "Select an option" at bounding box center [147, 415] width 14 height 14
click at [141, 412] on input "Select an option" at bounding box center [147, 415] width 14 height 14
click at [100, 490] on button "التالي" at bounding box center [104, 495] width 66 height 31
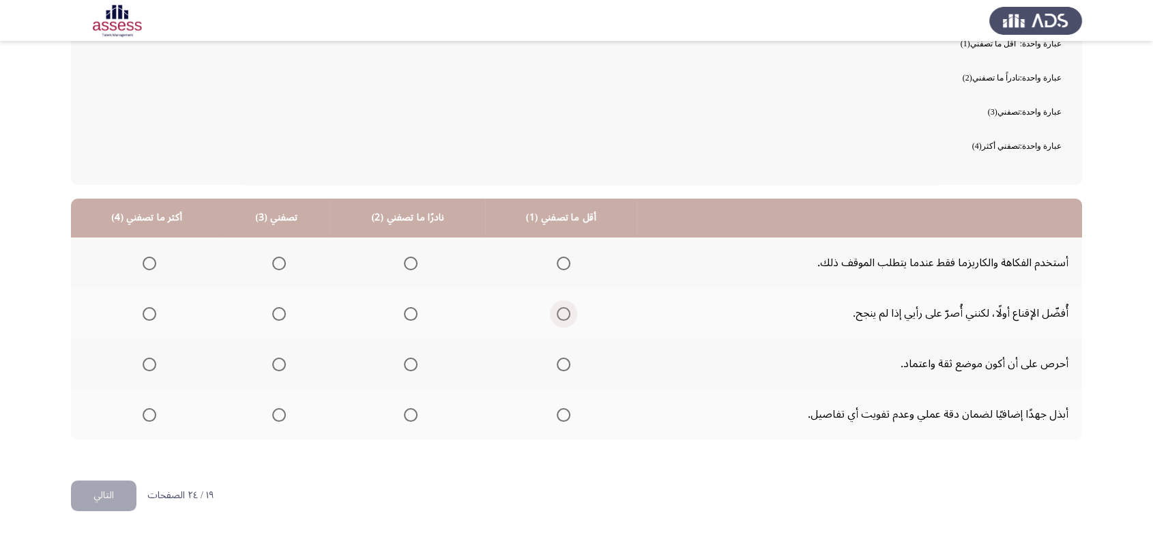
click at [562, 314] on span "Select an option" at bounding box center [564, 314] width 14 height 14
click at [562, 314] on input "Select an option" at bounding box center [564, 314] width 14 height 14
click at [410, 264] on span "Select an option" at bounding box center [411, 264] width 14 height 14
click at [410, 264] on input "Select an option" at bounding box center [411, 264] width 14 height 14
click at [273, 365] on span "Select an option" at bounding box center [279, 365] width 14 height 14
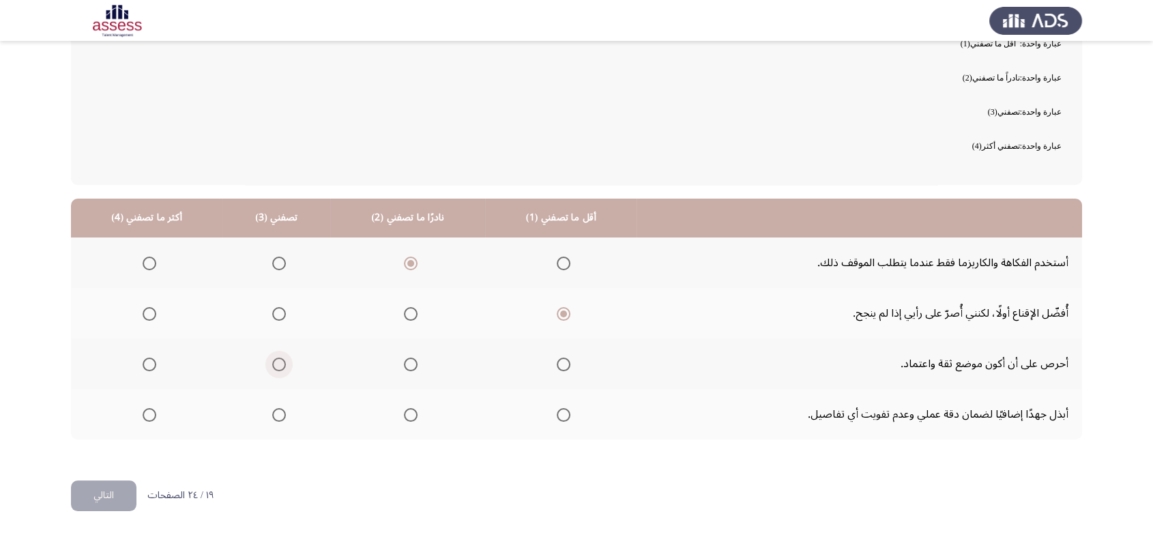
click at [273, 365] on input "Select an option" at bounding box center [279, 365] width 14 height 14
click at [145, 414] on span "Select an option" at bounding box center [150, 415] width 14 height 14
click at [145, 414] on input "Select an option" at bounding box center [150, 415] width 14 height 14
click at [103, 492] on button "التالي" at bounding box center [104, 495] width 66 height 31
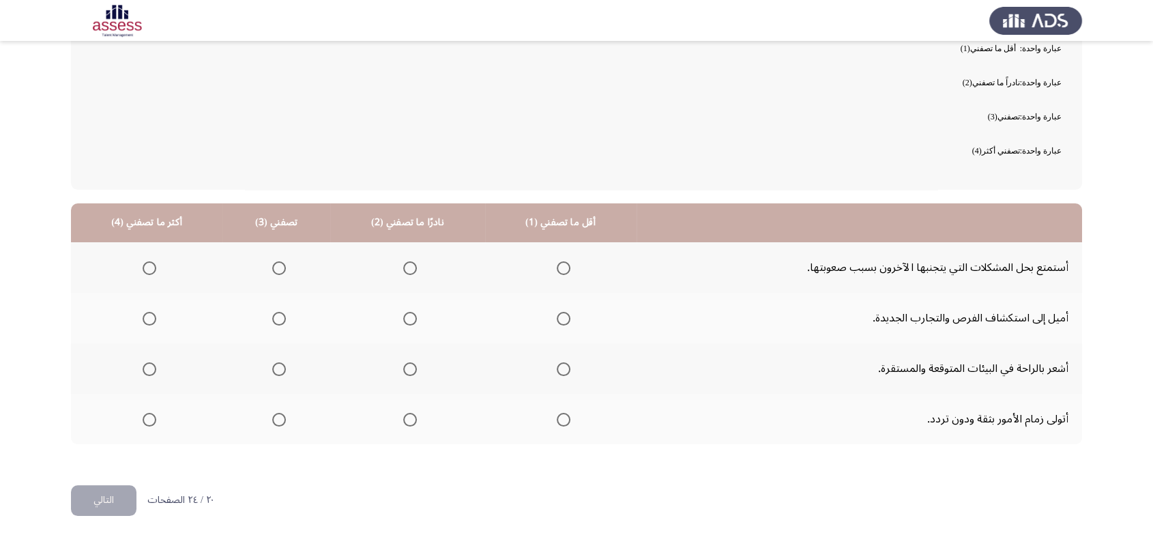
scroll to position [134, 0]
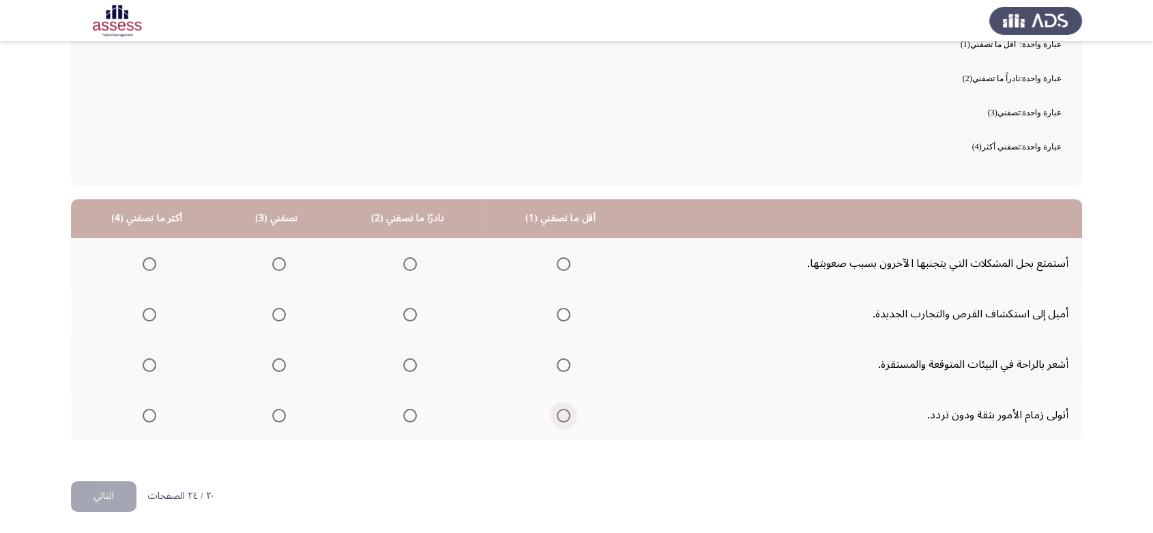
click at [557, 418] on span "Select an option" at bounding box center [564, 416] width 14 height 14
click at [557, 418] on input "Select an option" at bounding box center [564, 416] width 14 height 14
click at [410, 364] on span "Select an option" at bounding box center [410, 365] width 14 height 14
click at [410, 364] on input "Select an option" at bounding box center [410, 365] width 14 height 14
click at [278, 311] on span "Select an option" at bounding box center [279, 315] width 14 height 14
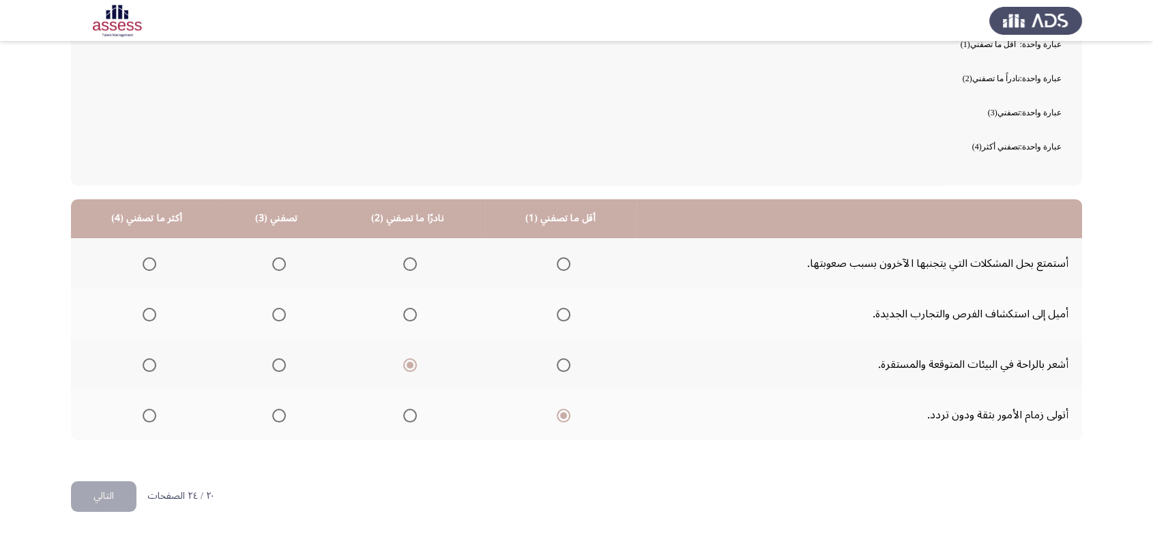
click at [278, 311] on input "Select an option" at bounding box center [279, 315] width 14 height 14
click at [150, 261] on span "Select an option" at bounding box center [150, 264] width 14 height 14
click at [150, 261] on input "Select an option" at bounding box center [150, 264] width 14 height 14
click at [104, 491] on button "التالي" at bounding box center [104, 496] width 66 height 31
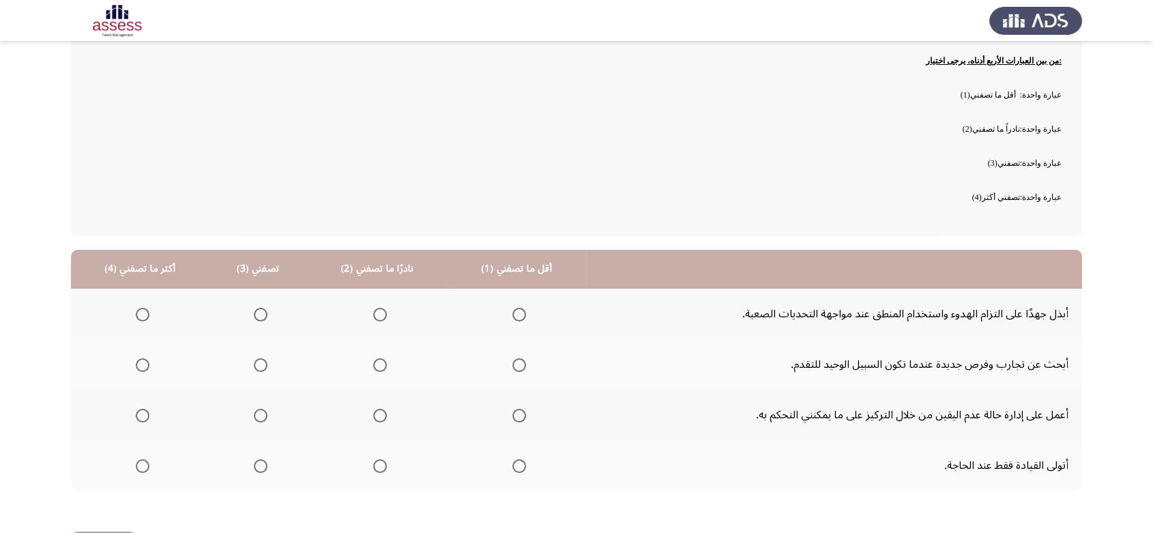
scroll to position [134, 0]
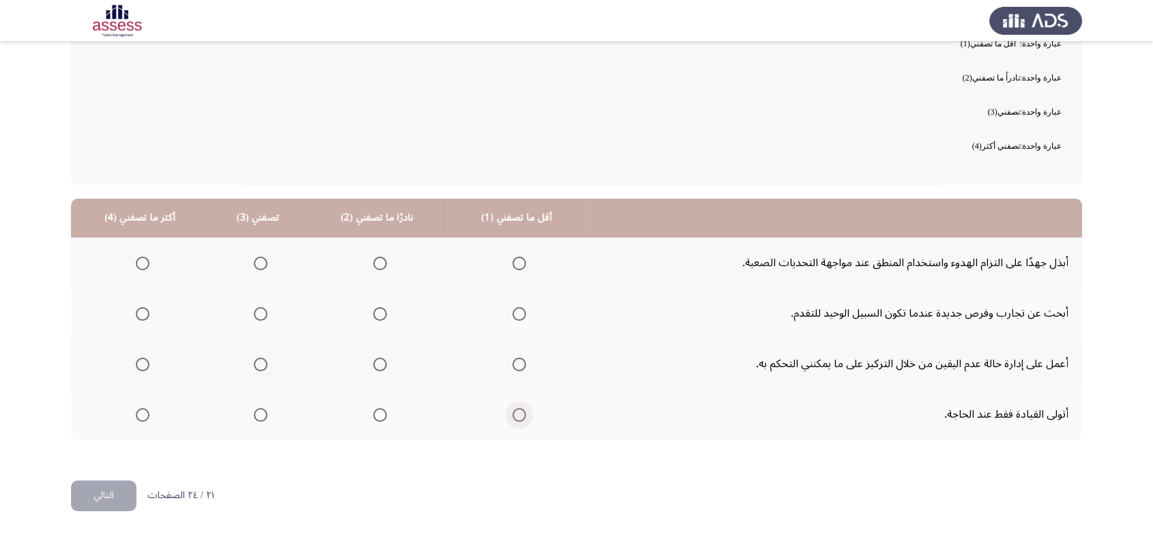
click at [518, 414] on span "Select an option" at bounding box center [520, 415] width 14 height 14
click at [518, 414] on input "Select an option" at bounding box center [520, 415] width 14 height 14
click at [381, 361] on span "Select an option" at bounding box center [380, 365] width 14 height 14
click at [381, 361] on input "Select an option" at bounding box center [380, 365] width 14 height 14
click at [250, 307] on label "Select an option" at bounding box center [257, 314] width 19 height 14
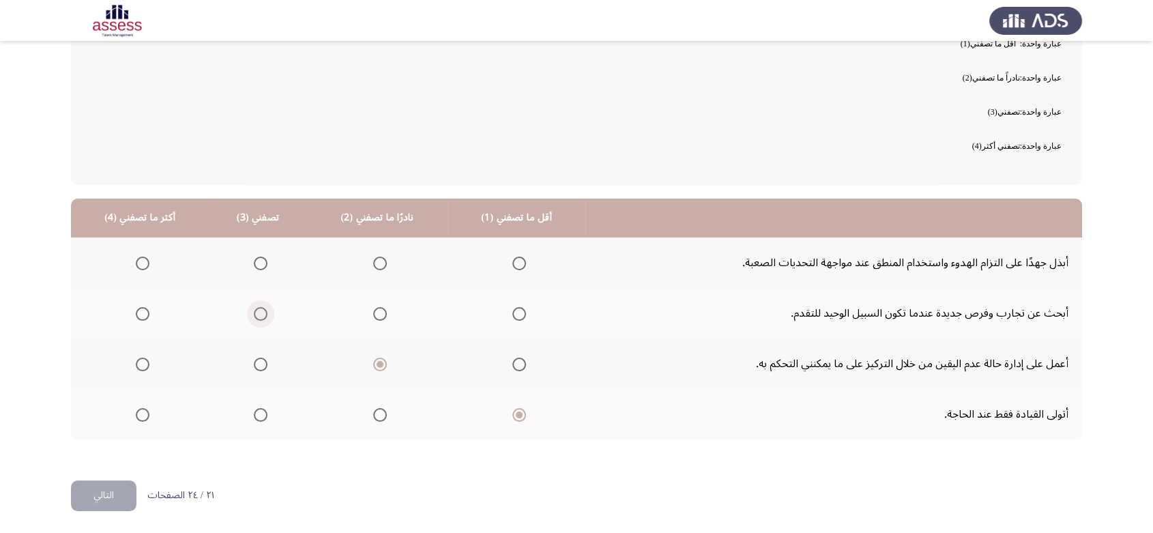
click at [254, 307] on input "Select an option" at bounding box center [261, 314] width 14 height 14
click at [136, 257] on span "Select an option" at bounding box center [143, 264] width 14 height 14
click at [136, 257] on input "Select an option" at bounding box center [143, 264] width 14 height 14
click at [113, 496] on button "التالي" at bounding box center [104, 495] width 66 height 31
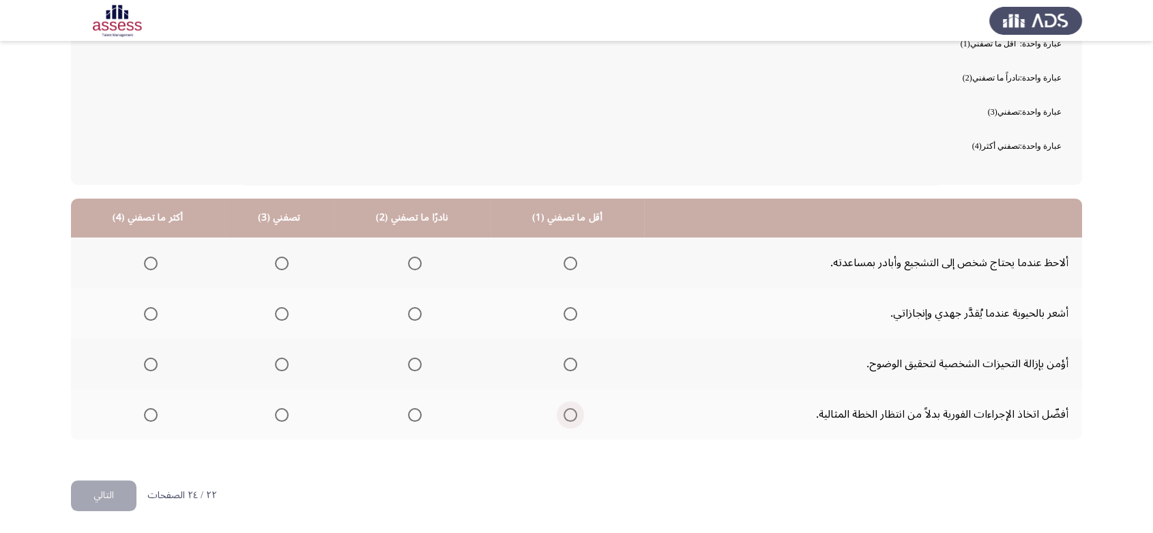
click at [564, 412] on span "Select an option" at bounding box center [571, 415] width 14 height 14
click at [564, 412] on input "Select an option" at bounding box center [571, 415] width 14 height 14
click at [408, 364] on span "Select an option" at bounding box center [415, 365] width 14 height 14
click at [408, 364] on input "Select an option" at bounding box center [415, 365] width 14 height 14
click at [278, 311] on span "Select an option" at bounding box center [282, 314] width 14 height 14
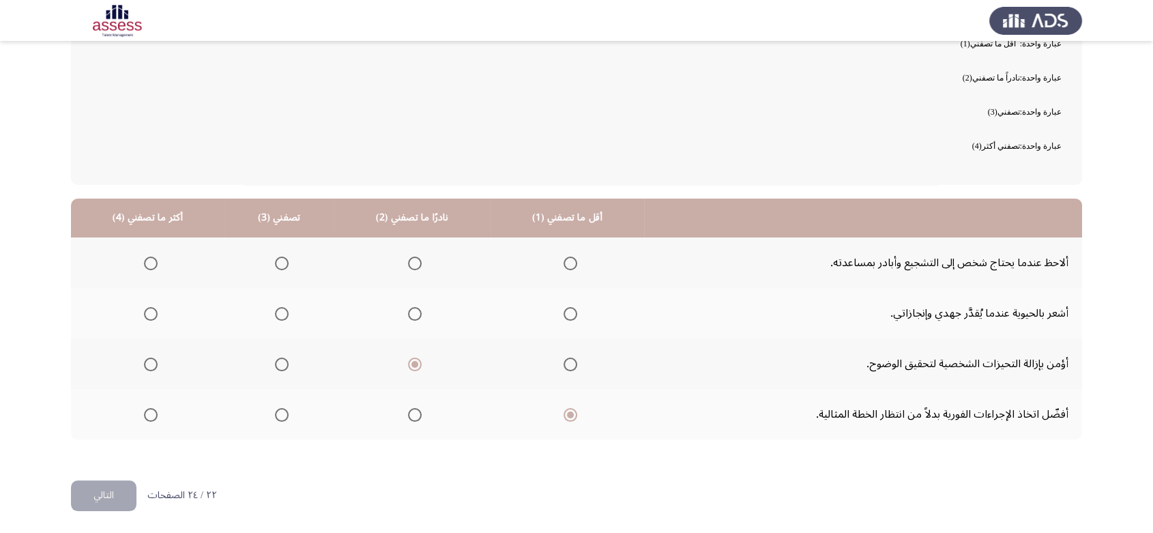
click at [278, 311] on input "Select an option" at bounding box center [282, 314] width 14 height 14
click at [147, 261] on span "Select an option" at bounding box center [151, 264] width 14 height 14
click at [147, 261] on input "Select an option" at bounding box center [151, 264] width 14 height 14
click at [109, 499] on button "التالي" at bounding box center [104, 495] width 66 height 31
click at [553, 414] on span "Select an option" at bounding box center [560, 415] width 14 height 14
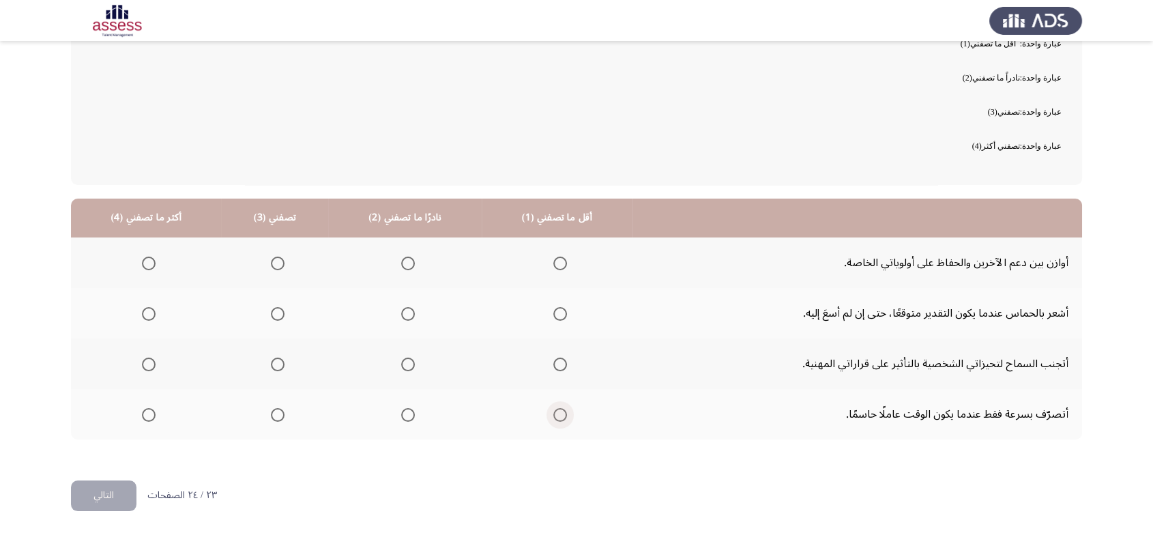
click at [553, 414] on input "Select an option" at bounding box center [560, 415] width 14 height 14
click at [401, 370] on span "Select an option" at bounding box center [408, 365] width 14 height 14
click at [401, 370] on input "Select an option" at bounding box center [408, 365] width 14 height 14
click at [276, 310] on span "Select an option" at bounding box center [278, 314] width 14 height 14
click at [276, 310] on input "Select an option" at bounding box center [278, 314] width 14 height 14
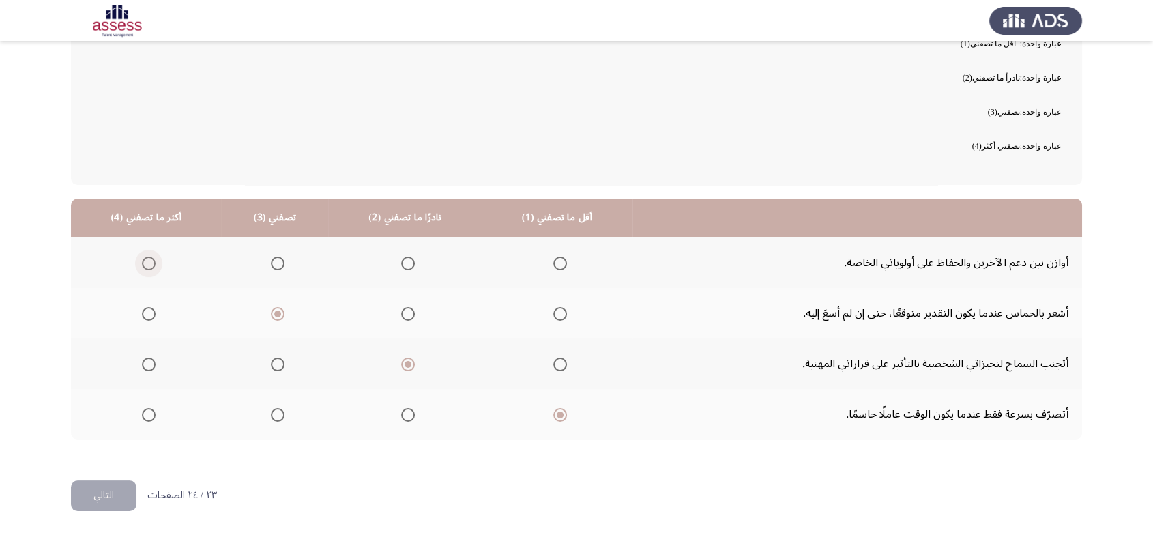
click at [146, 261] on span "Select an option" at bounding box center [149, 264] width 14 height 14
click at [146, 261] on input "Select an option" at bounding box center [149, 264] width 14 height 14
click at [109, 493] on button "التالي" at bounding box center [104, 495] width 66 height 31
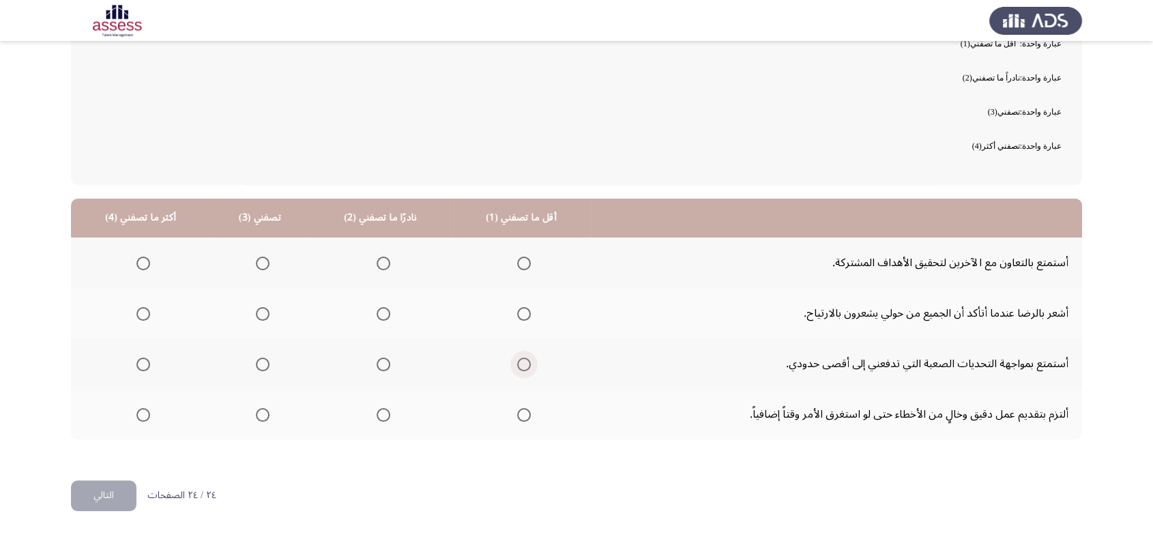
click at [517, 368] on span "Select an option" at bounding box center [524, 365] width 14 height 14
click at [517, 368] on input "Select an option" at bounding box center [524, 365] width 14 height 14
click at [382, 408] on span "Select an option" at bounding box center [384, 415] width 14 height 14
click at [382, 408] on input "Select an option" at bounding box center [384, 415] width 14 height 14
click at [258, 308] on span "Select an option" at bounding box center [263, 314] width 14 height 14
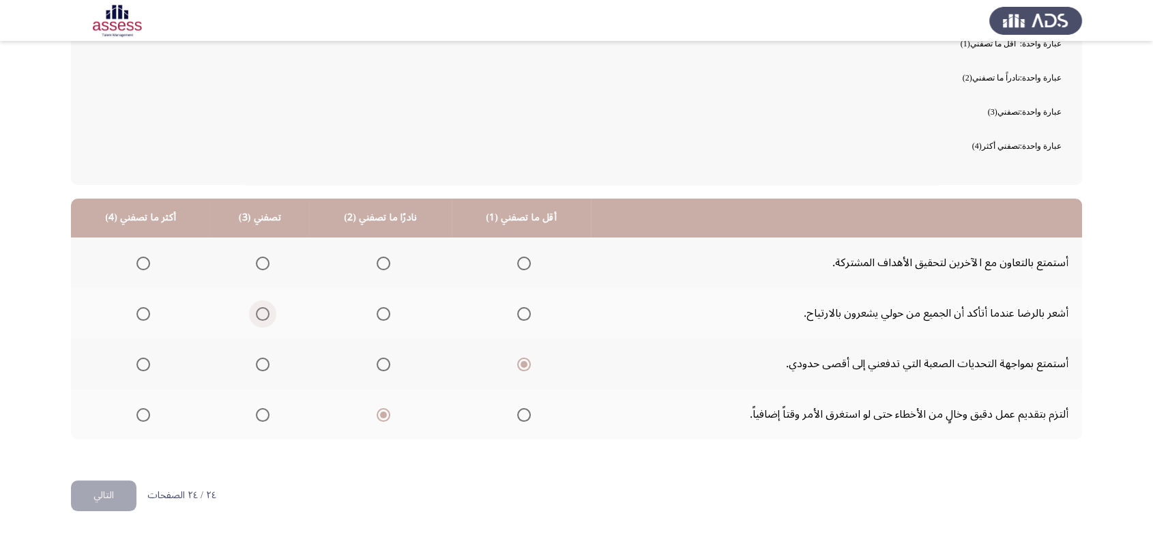
click at [258, 308] on input "Select an option" at bounding box center [263, 314] width 14 height 14
click at [143, 259] on span "Select an option" at bounding box center [143, 264] width 14 height 14
click at [143, 259] on input "Select an option" at bounding box center [143, 264] width 14 height 14
click at [105, 495] on button "التالي" at bounding box center [104, 495] width 66 height 31
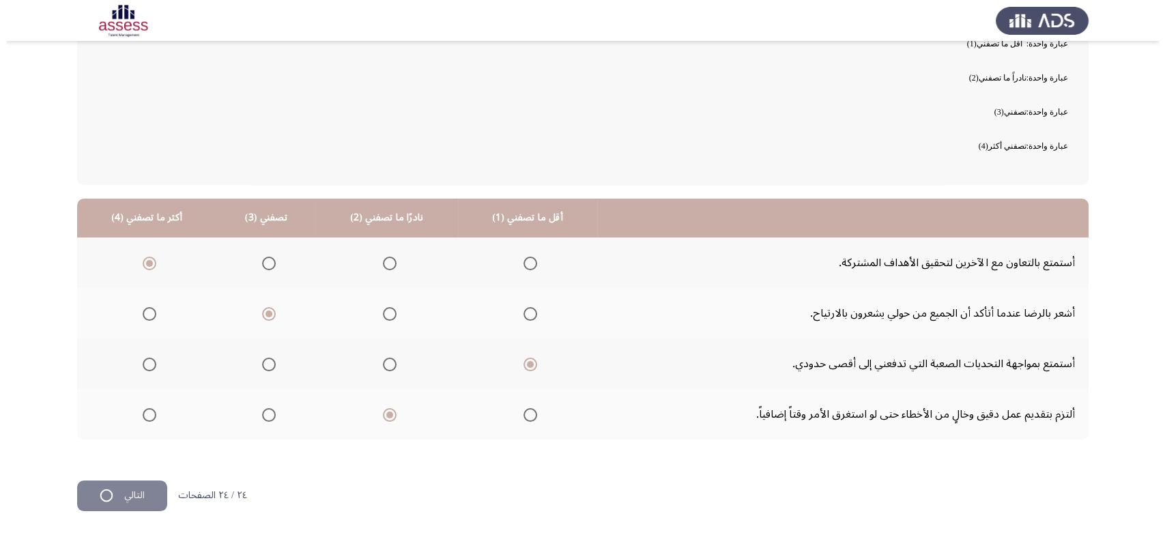
scroll to position [0, 0]
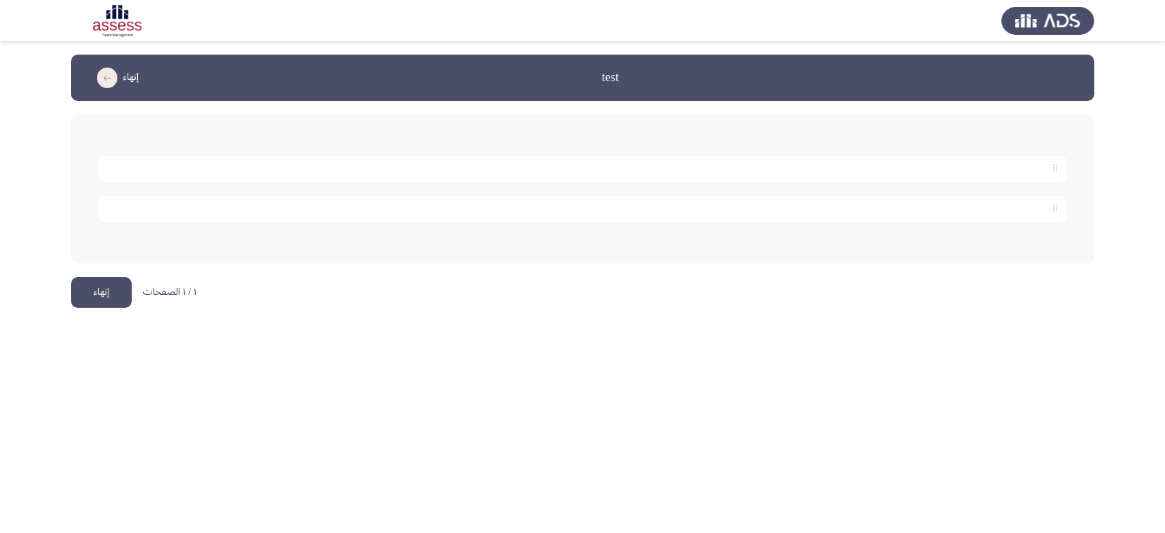
click at [106, 291] on button "إنهاء" at bounding box center [101, 292] width 61 height 31
